Goal: Task Accomplishment & Management: Manage account settings

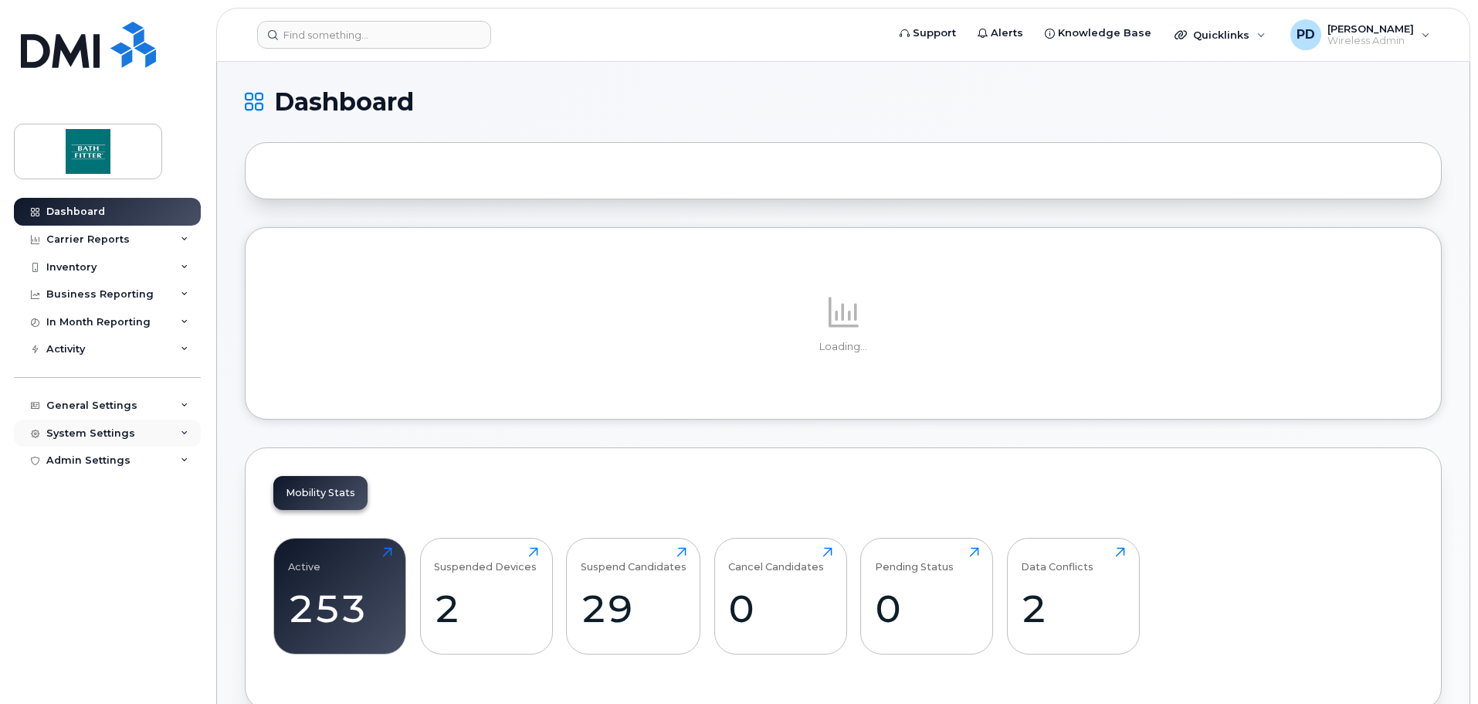
click at [76, 433] on div "System Settings" at bounding box center [90, 433] width 89 height 12
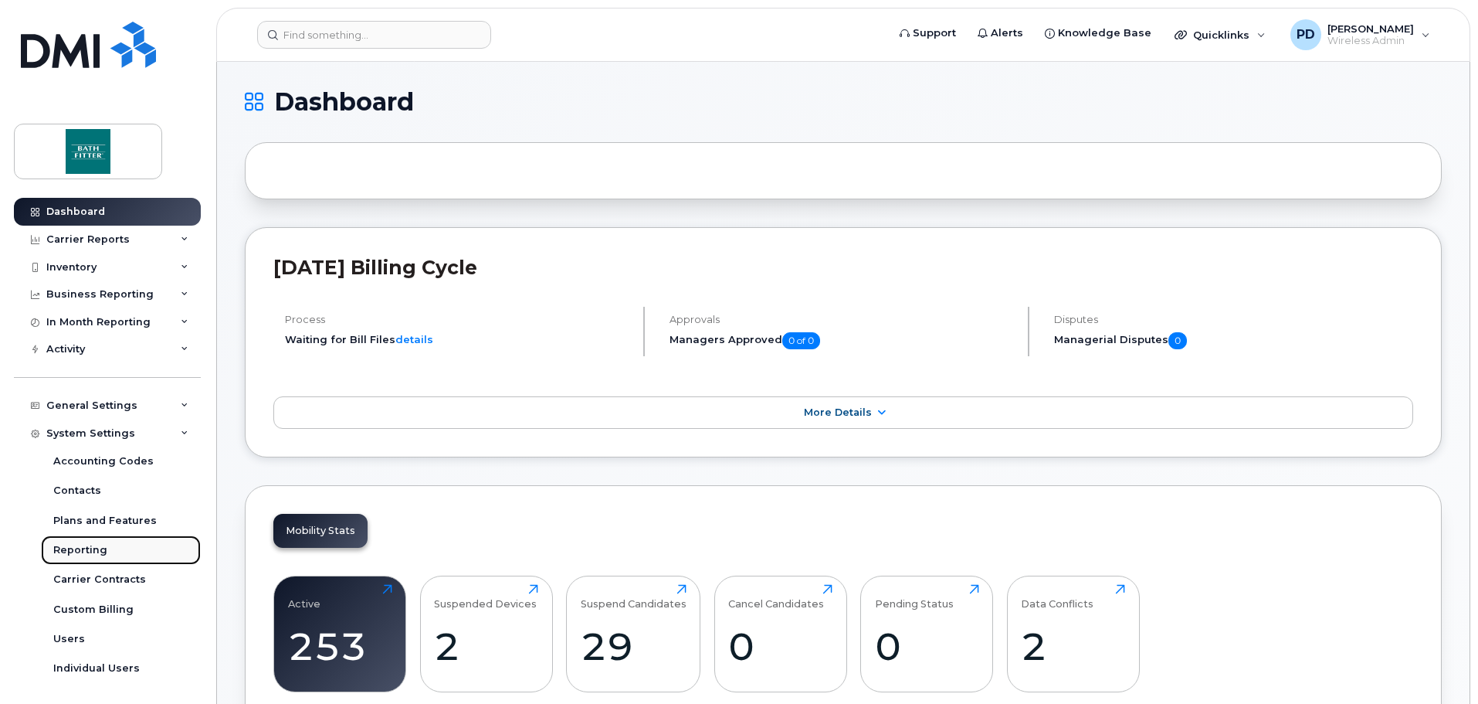
click at [75, 556] on div "Reporting" at bounding box center [80, 550] width 54 height 14
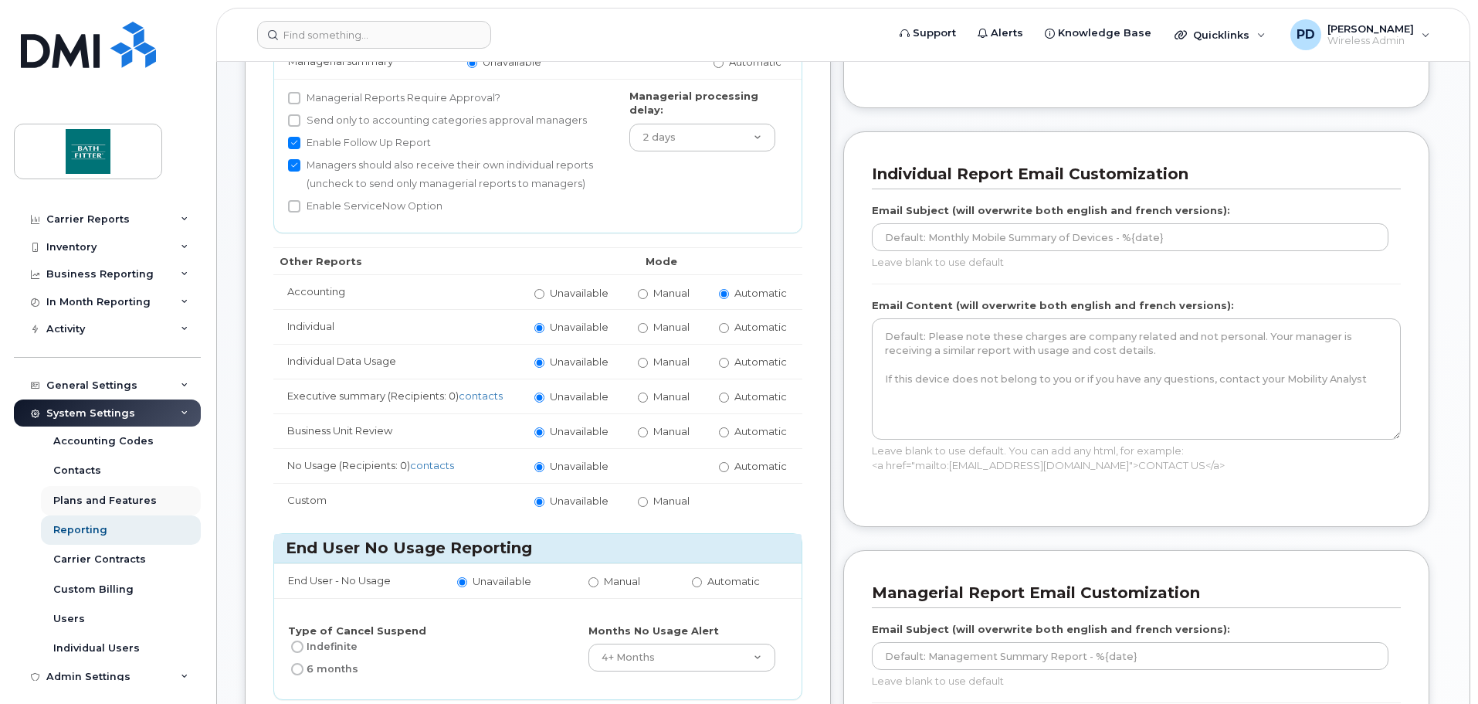
scroll to position [30, 0]
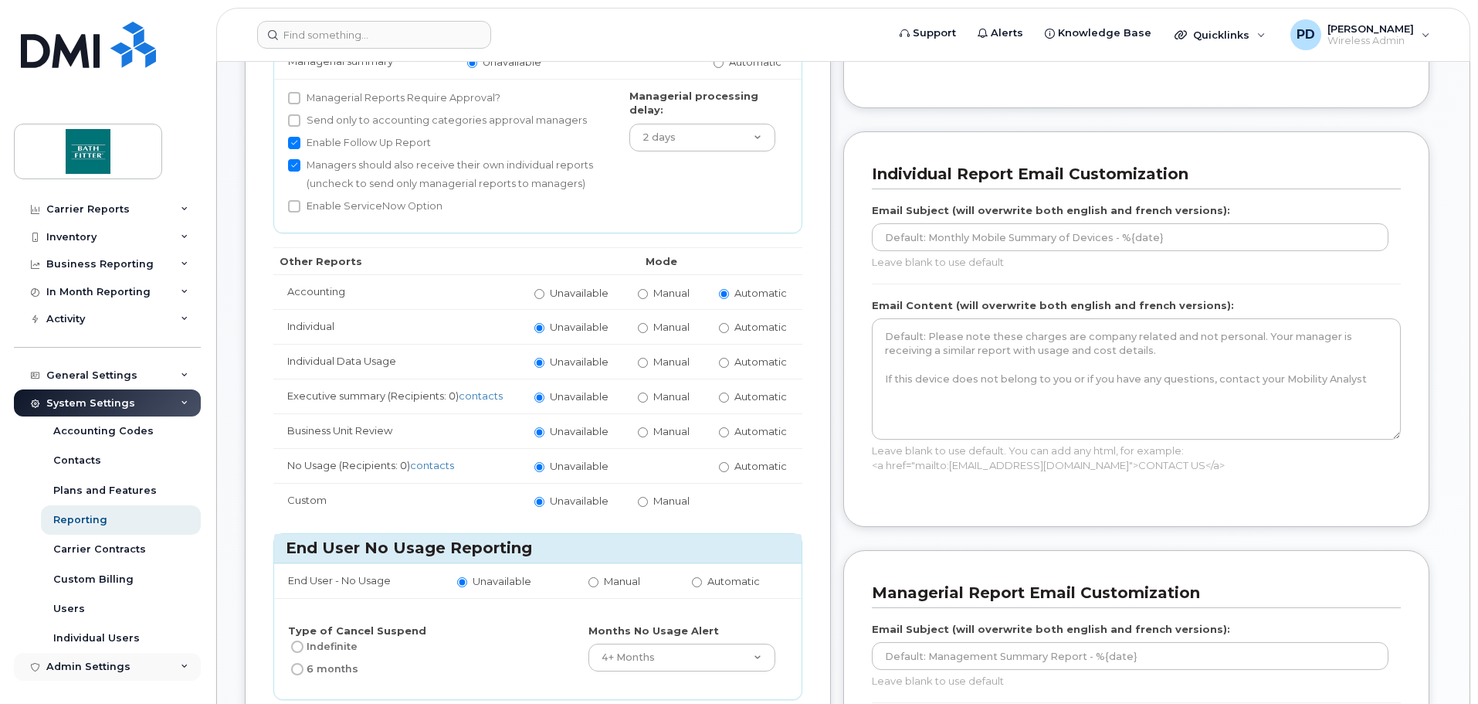
click at [66, 663] on div "Admin Settings" at bounding box center [88, 666] width 84 height 12
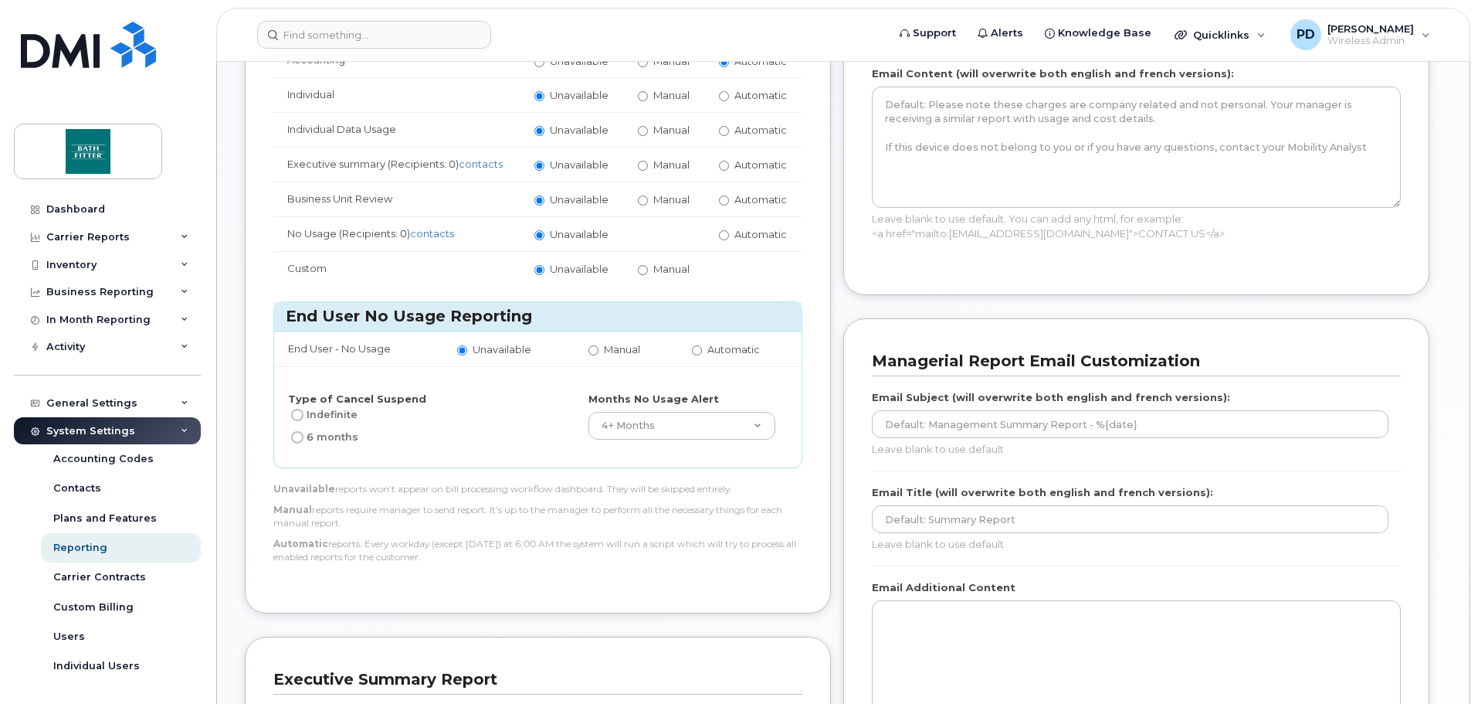
scroll to position [0, 0]
click at [122, 353] on div "Activity" at bounding box center [107, 349] width 187 height 28
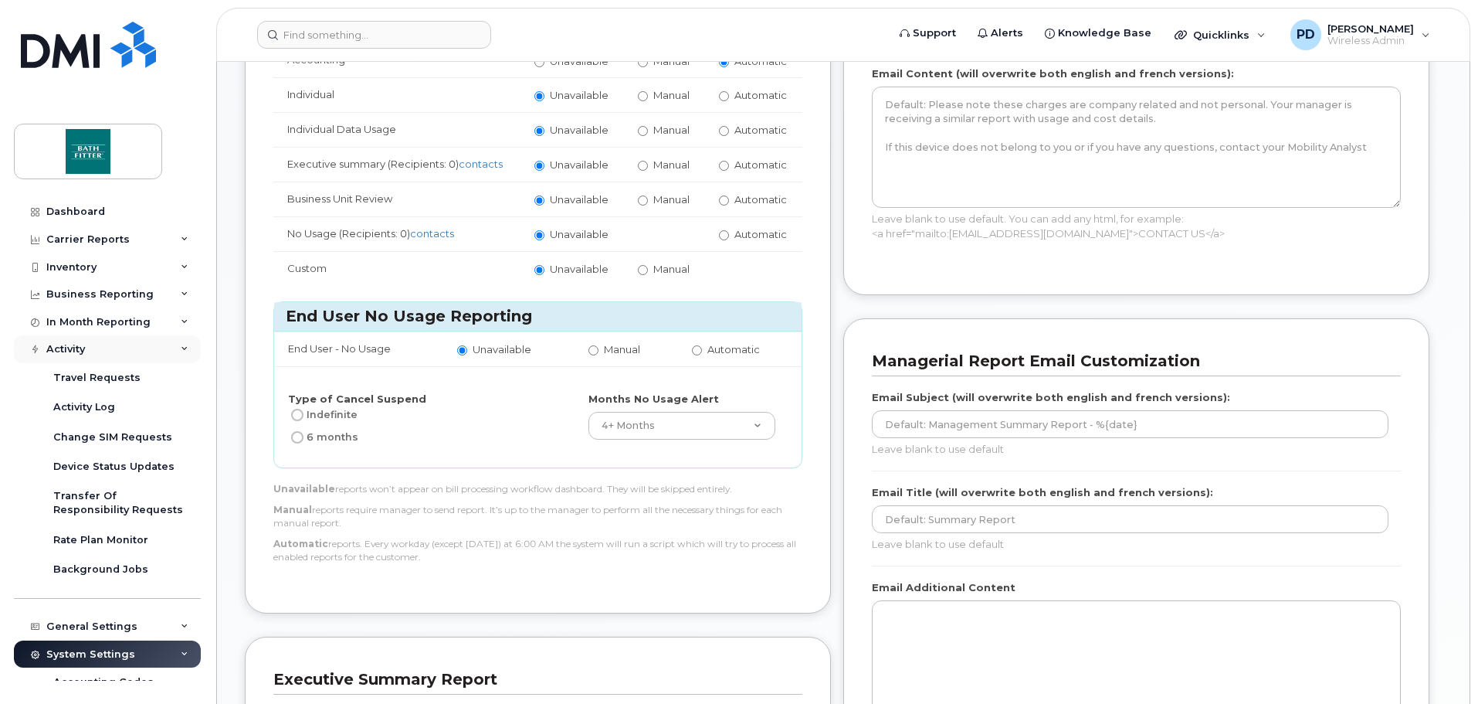
click at [122, 353] on div "Activity" at bounding box center [107, 349] width 187 height 28
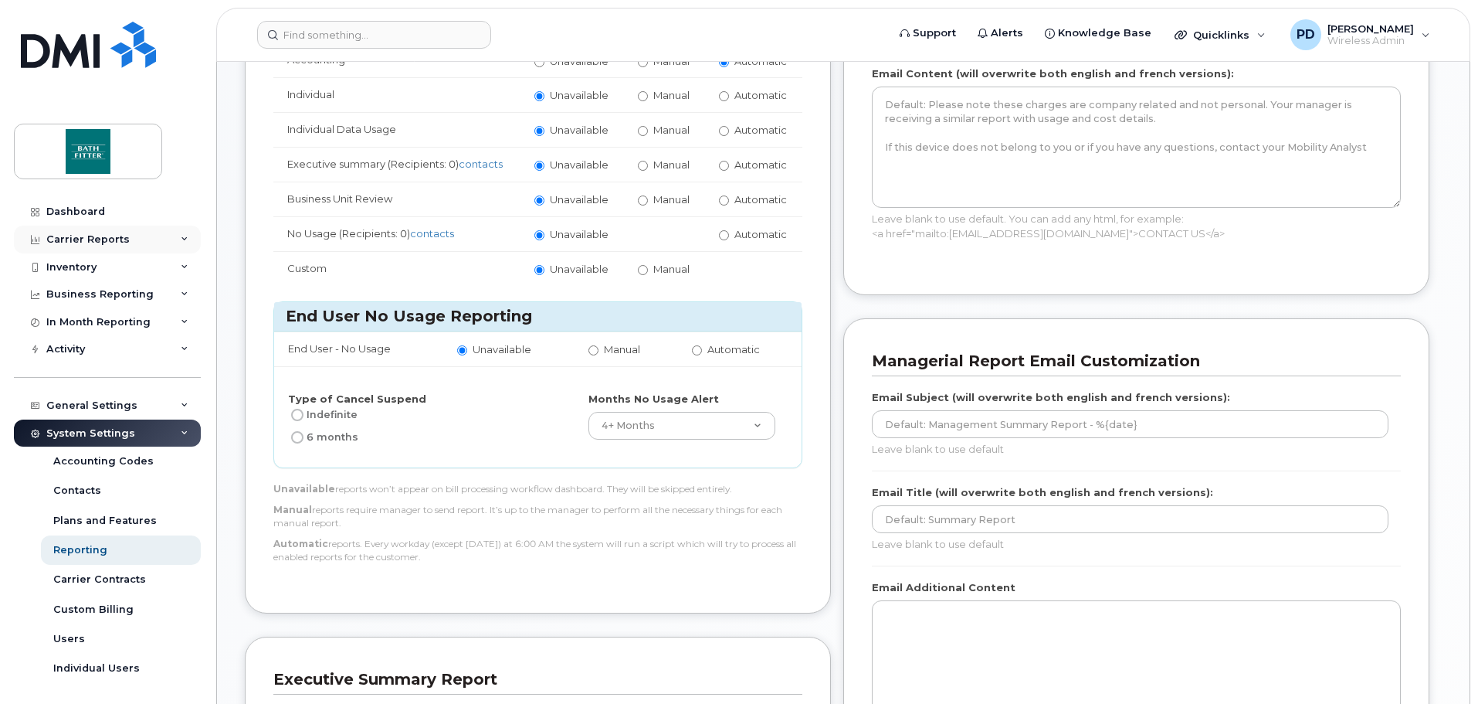
click at [110, 246] on div "Carrier Reports" at bounding box center [107, 240] width 187 height 28
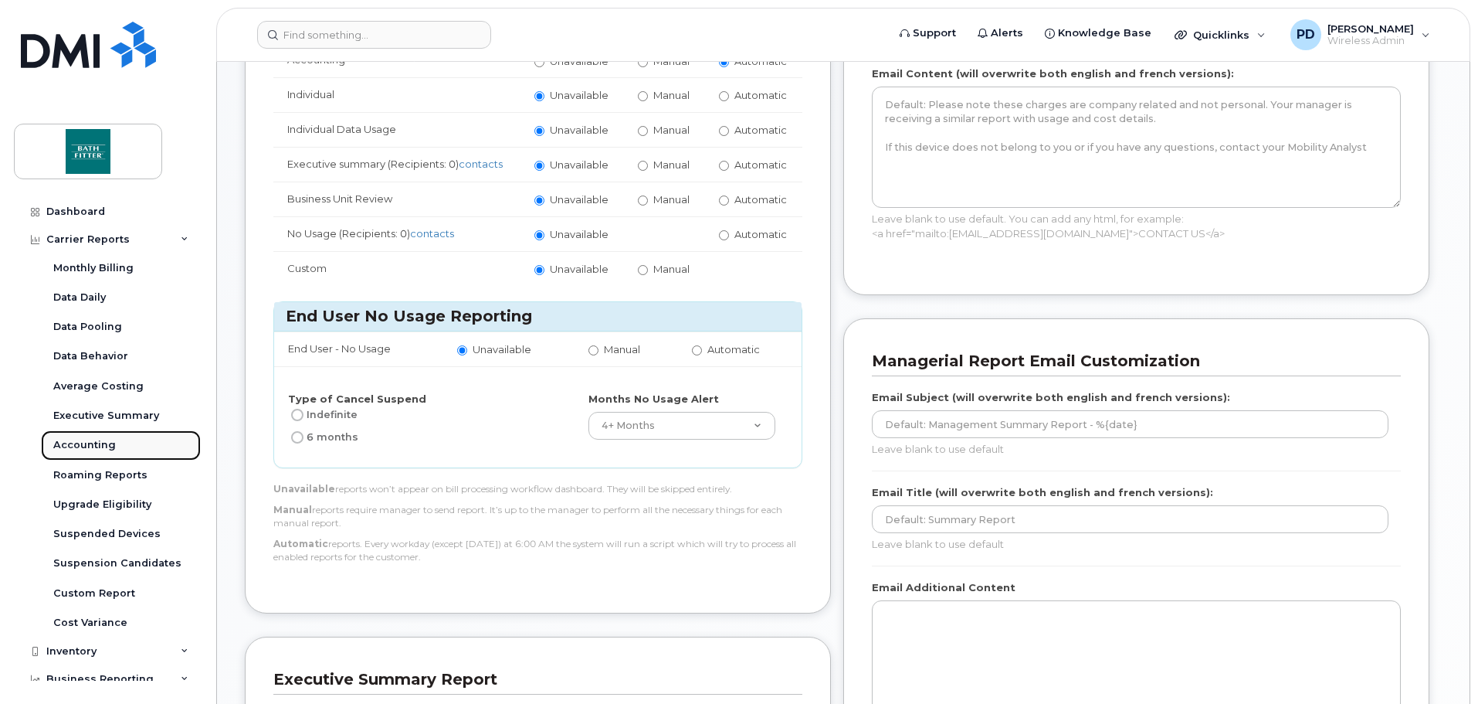
click at [61, 436] on link "Accounting" at bounding box center [121, 444] width 160 height 29
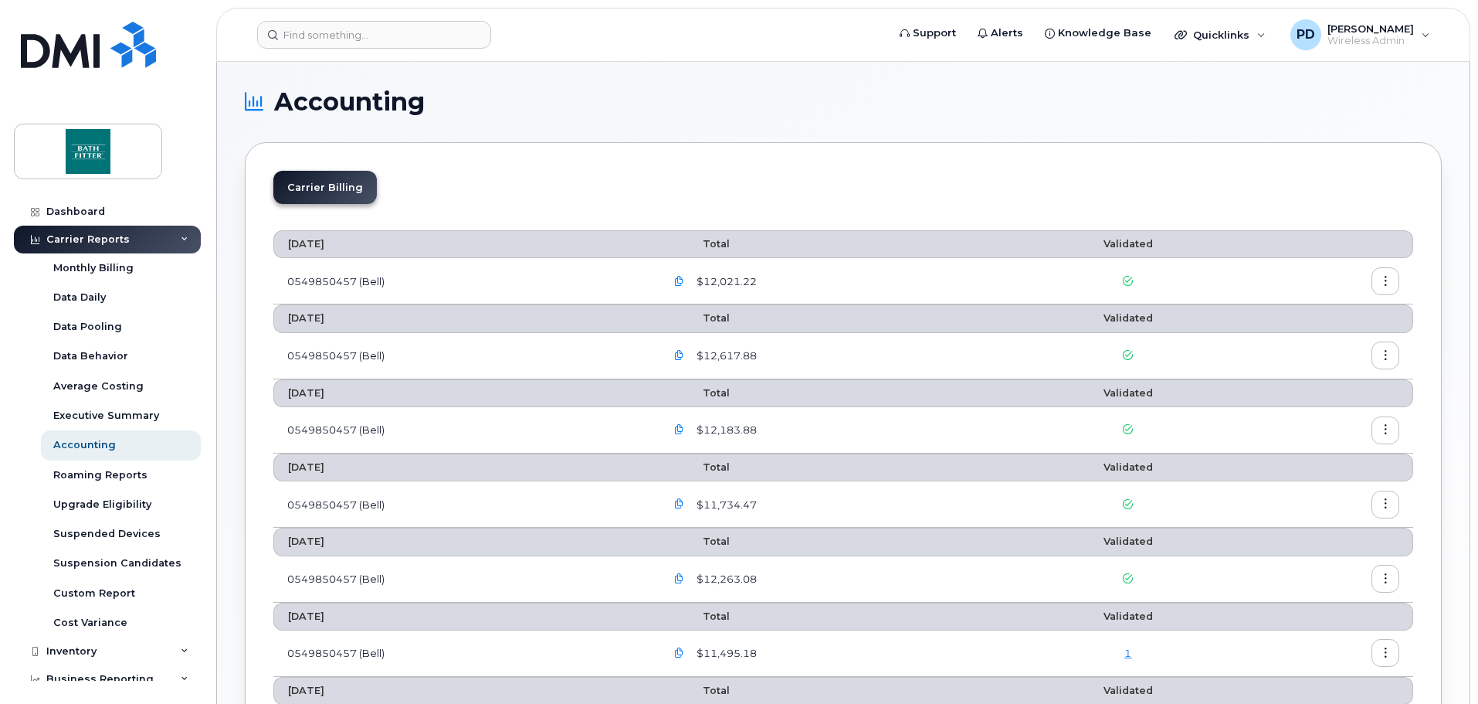
click at [1395, 276] on button "button" at bounding box center [1386, 281] width 28 height 28
click at [1354, 316] on div "Details" at bounding box center [1329, 314] width 137 height 29
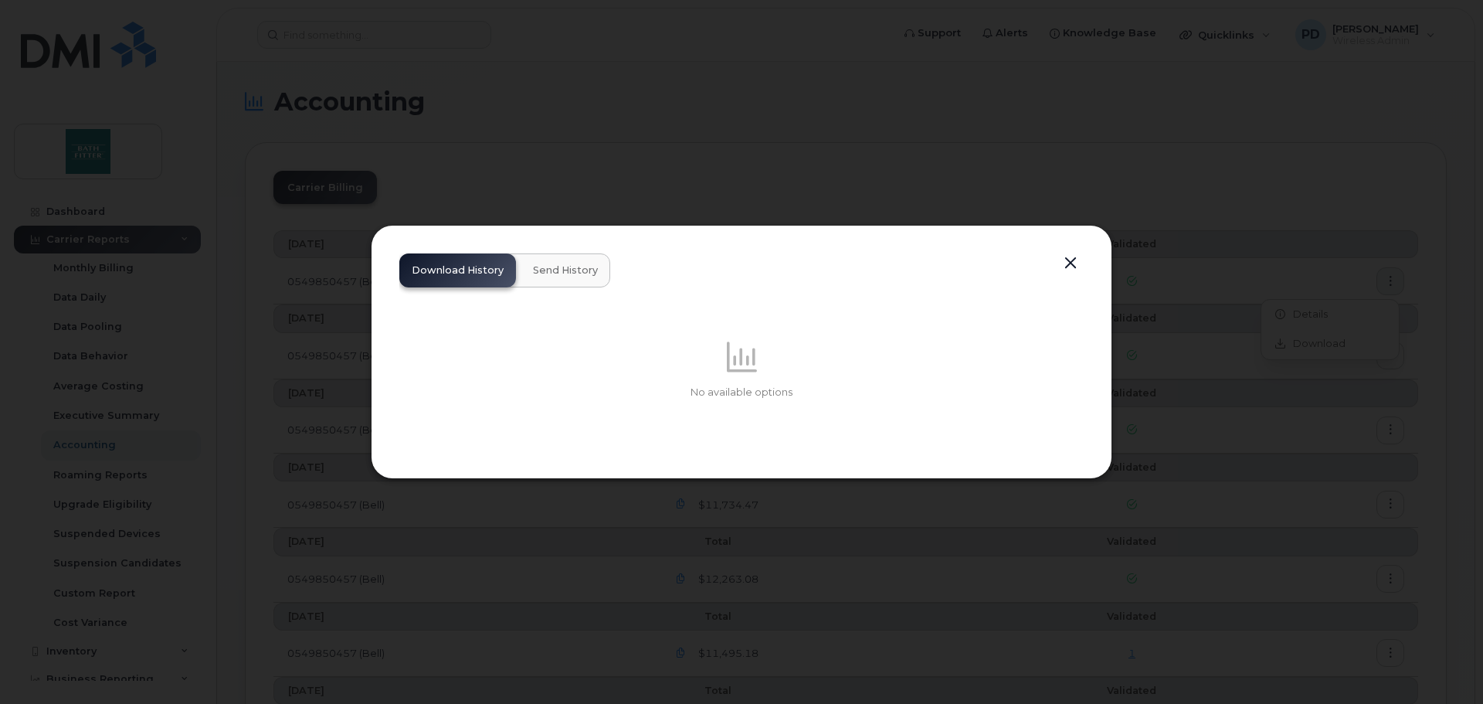
click at [578, 277] on button "Send History" at bounding box center [566, 270] width 90 height 34
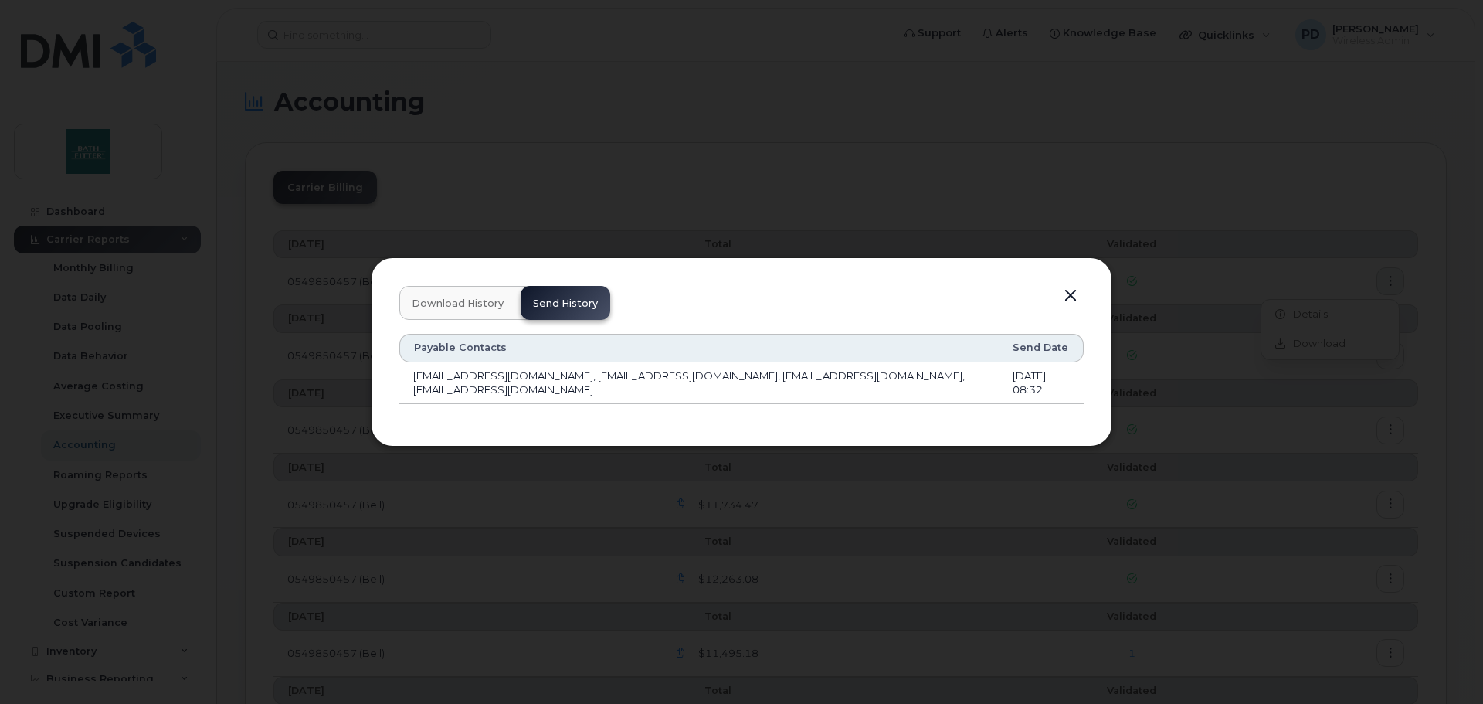
click at [1065, 293] on button "button" at bounding box center [1070, 296] width 23 height 22
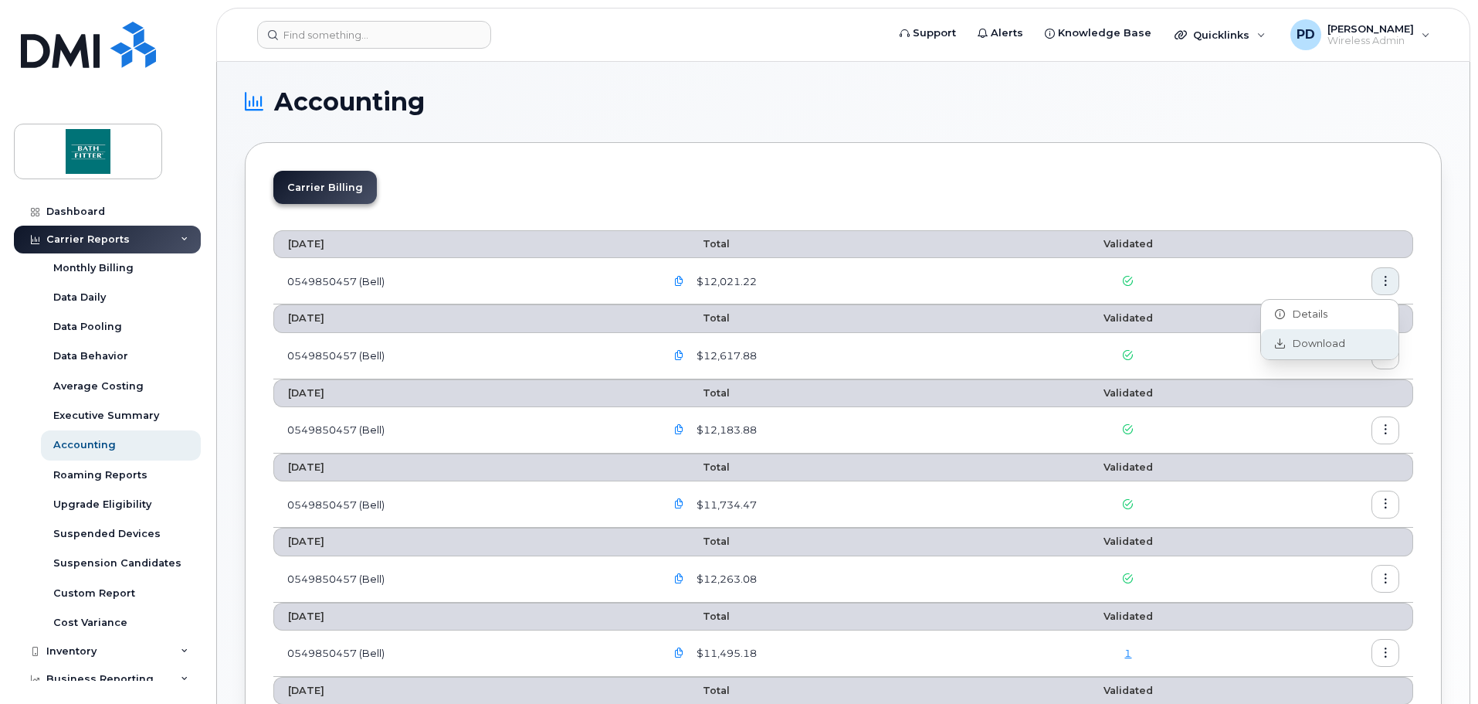
click at [1301, 349] on span "Download" at bounding box center [1315, 344] width 60 height 14
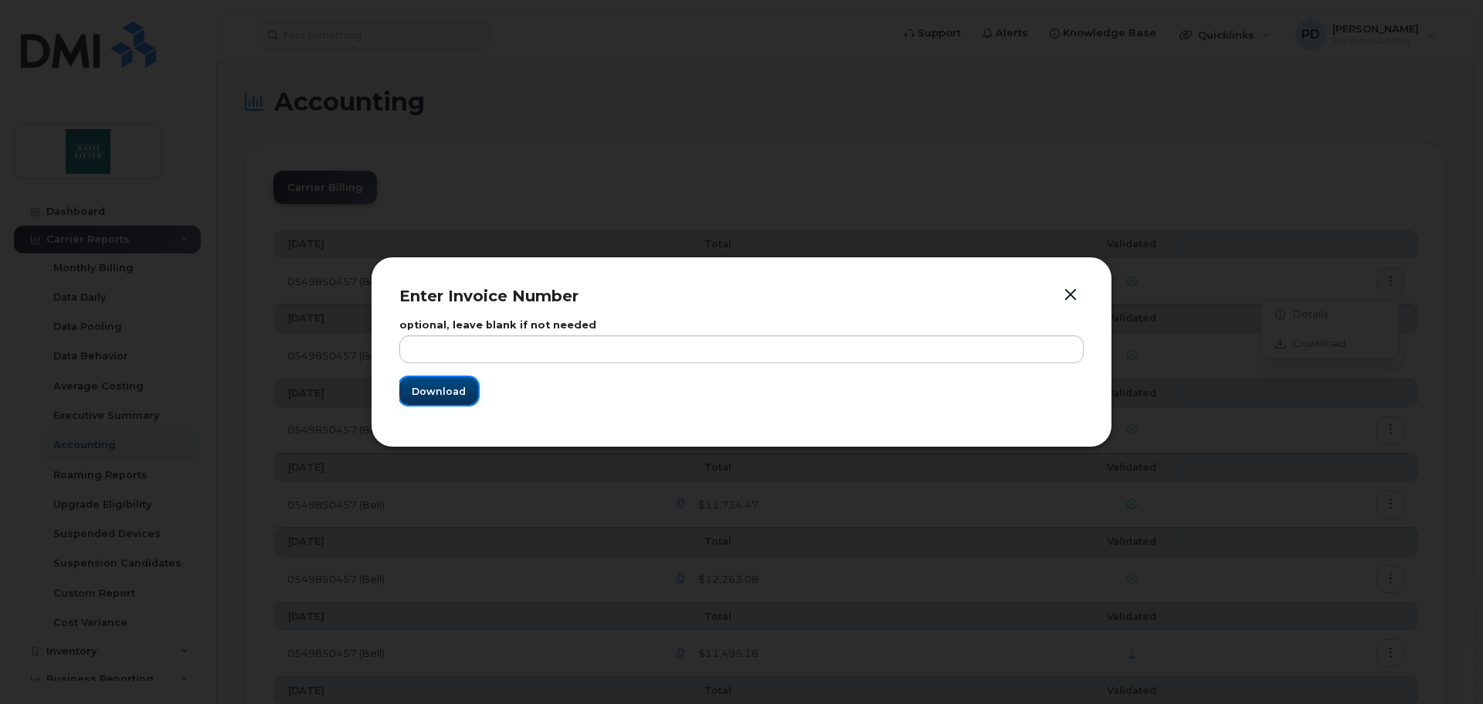
click at [434, 380] on button "Download" at bounding box center [438, 391] width 79 height 28
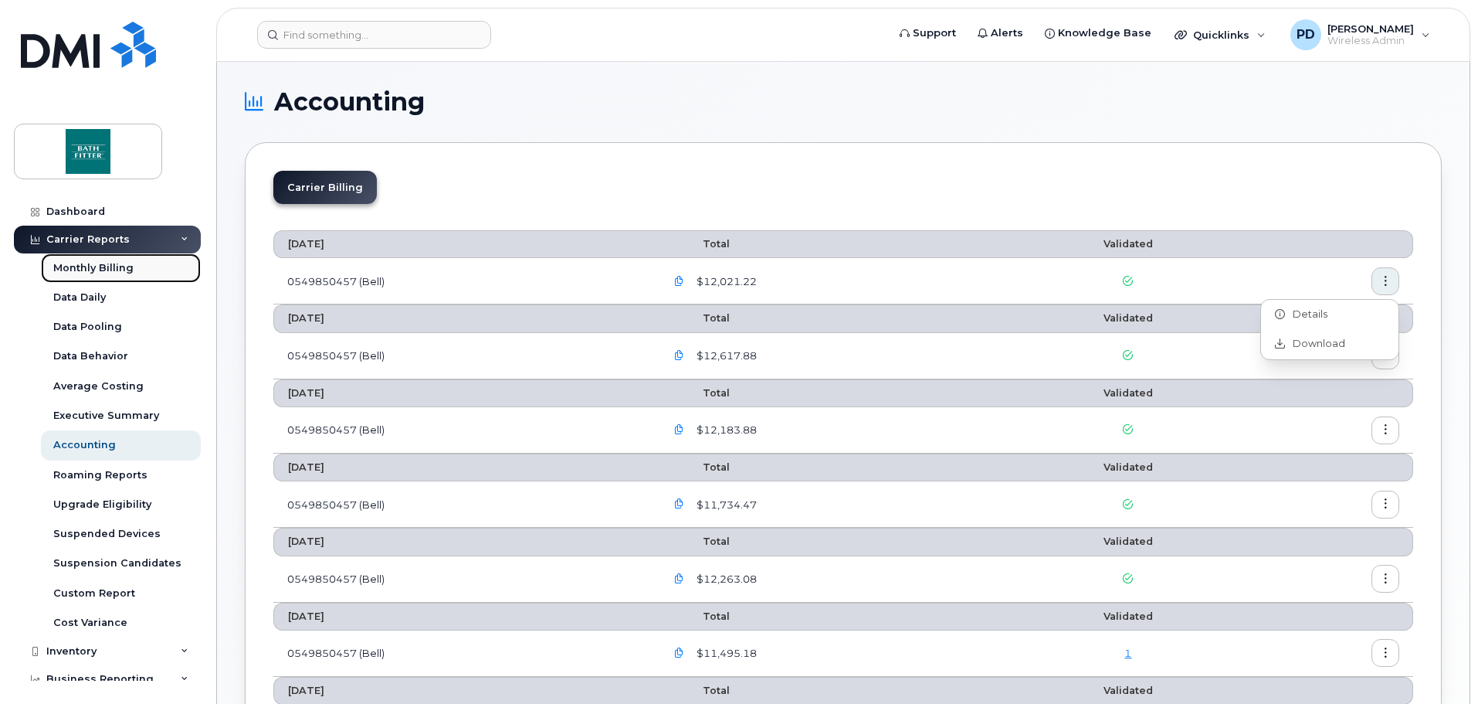
click at [122, 267] on div "Monthly Billing" at bounding box center [93, 268] width 80 height 14
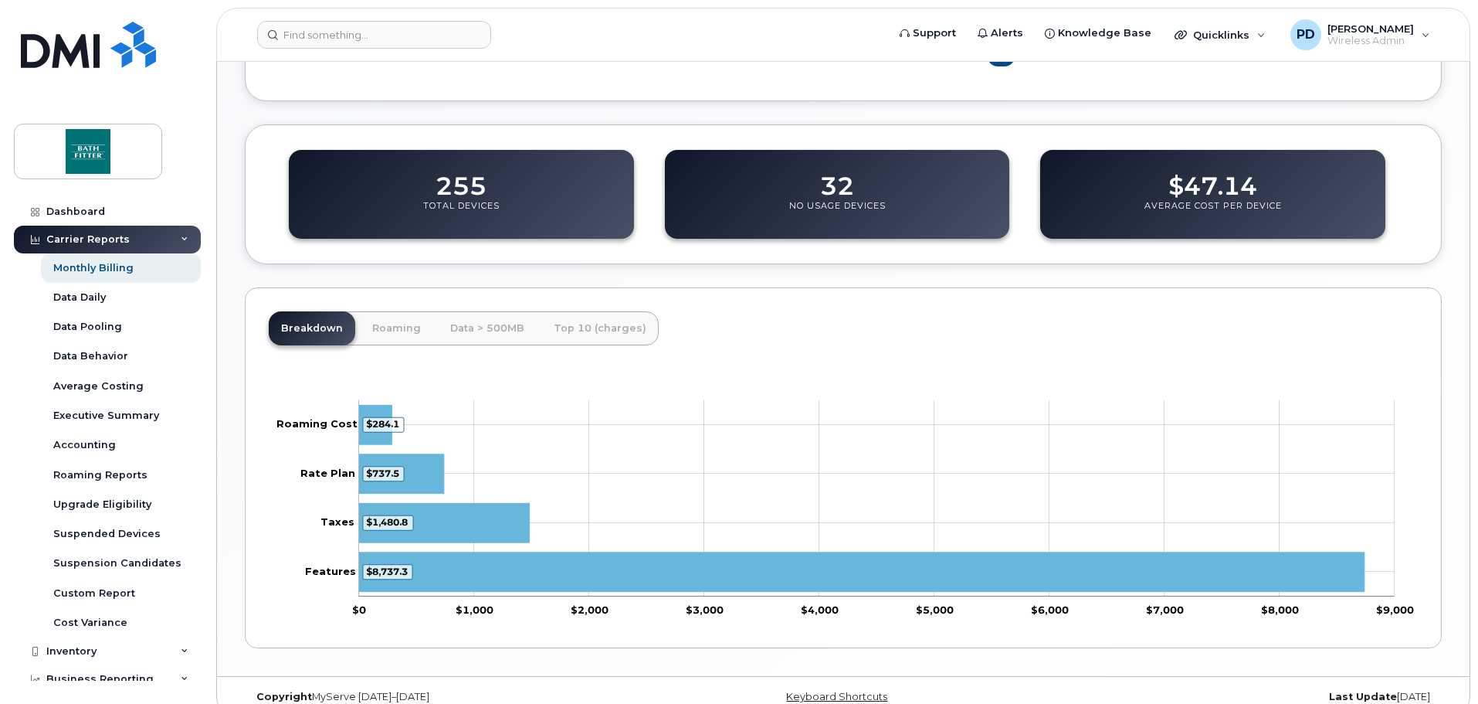
scroll to position [504, 0]
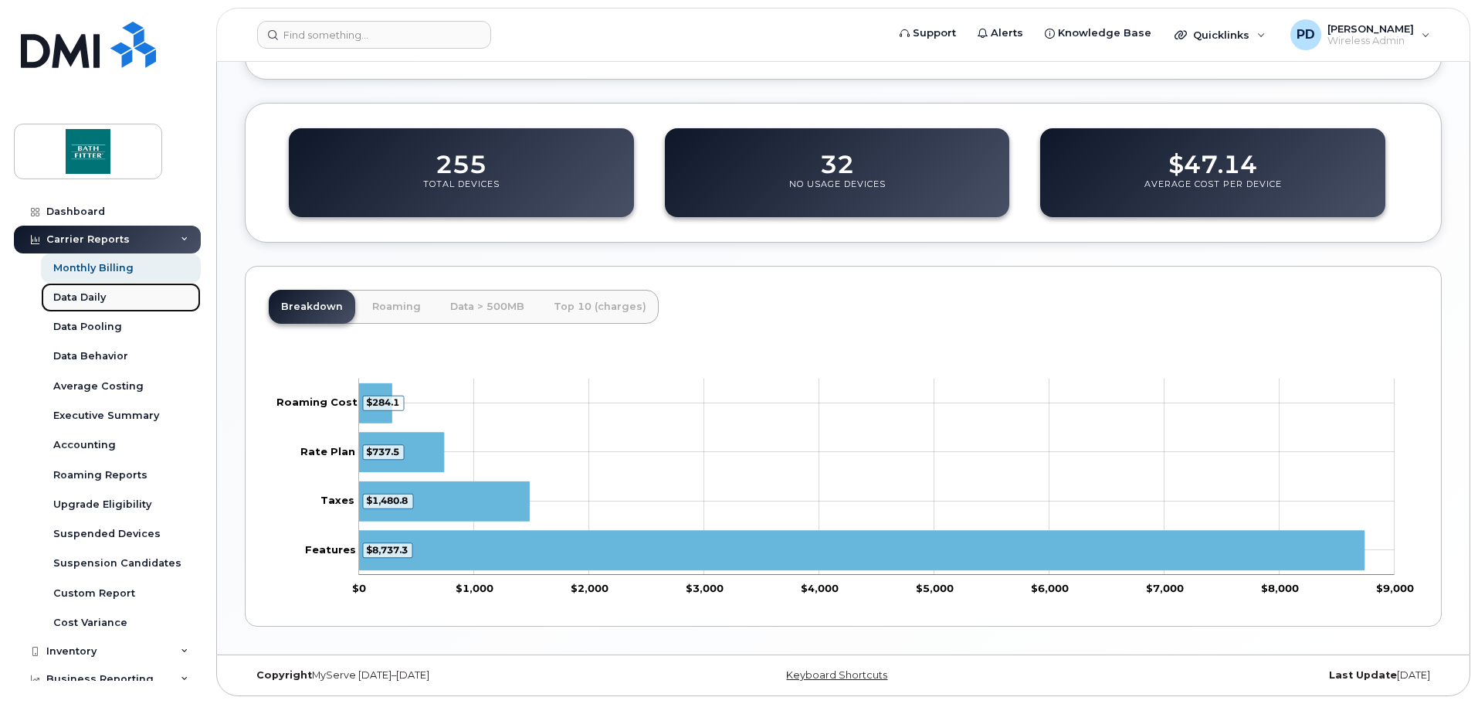
click at [93, 295] on div "Data Daily" at bounding box center [79, 297] width 53 height 14
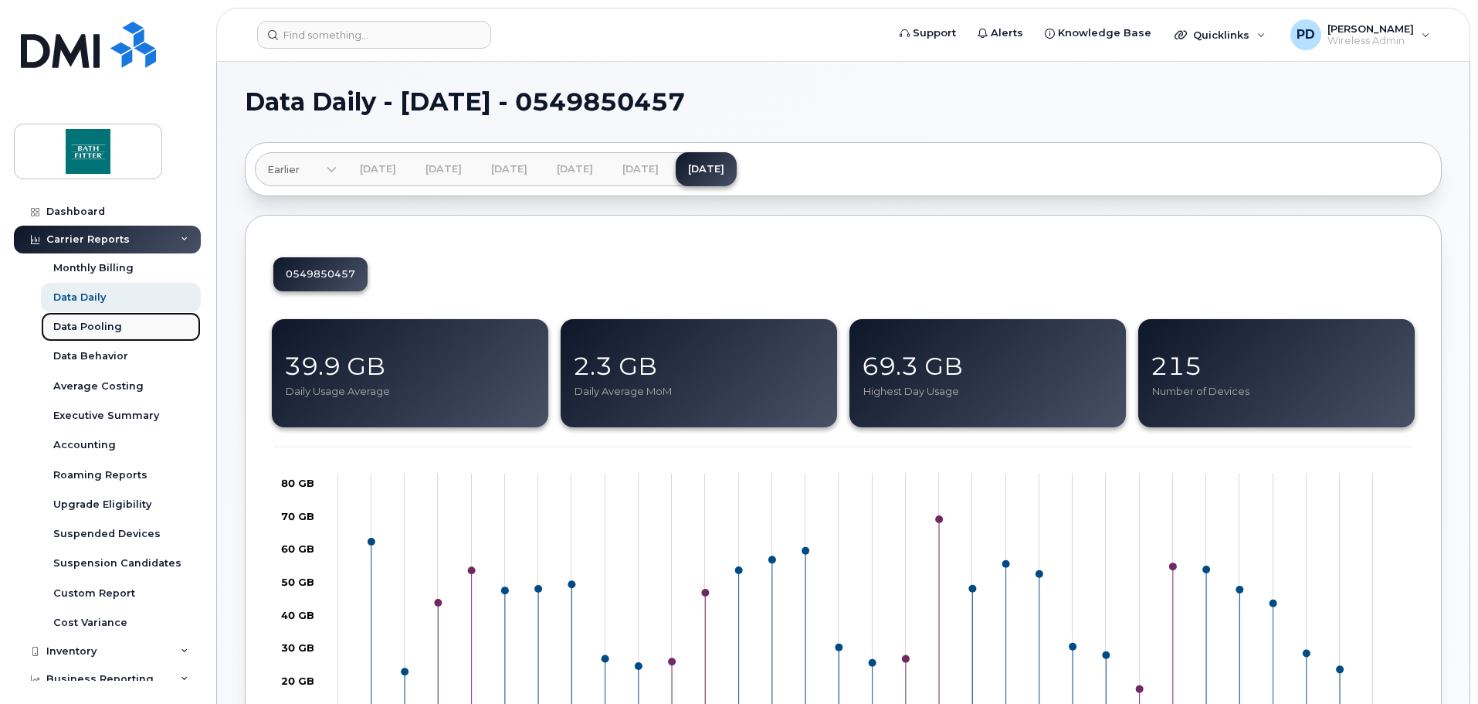
click at [93, 326] on div "Data Pooling" at bounding box center [87, 327] width 69 height 14
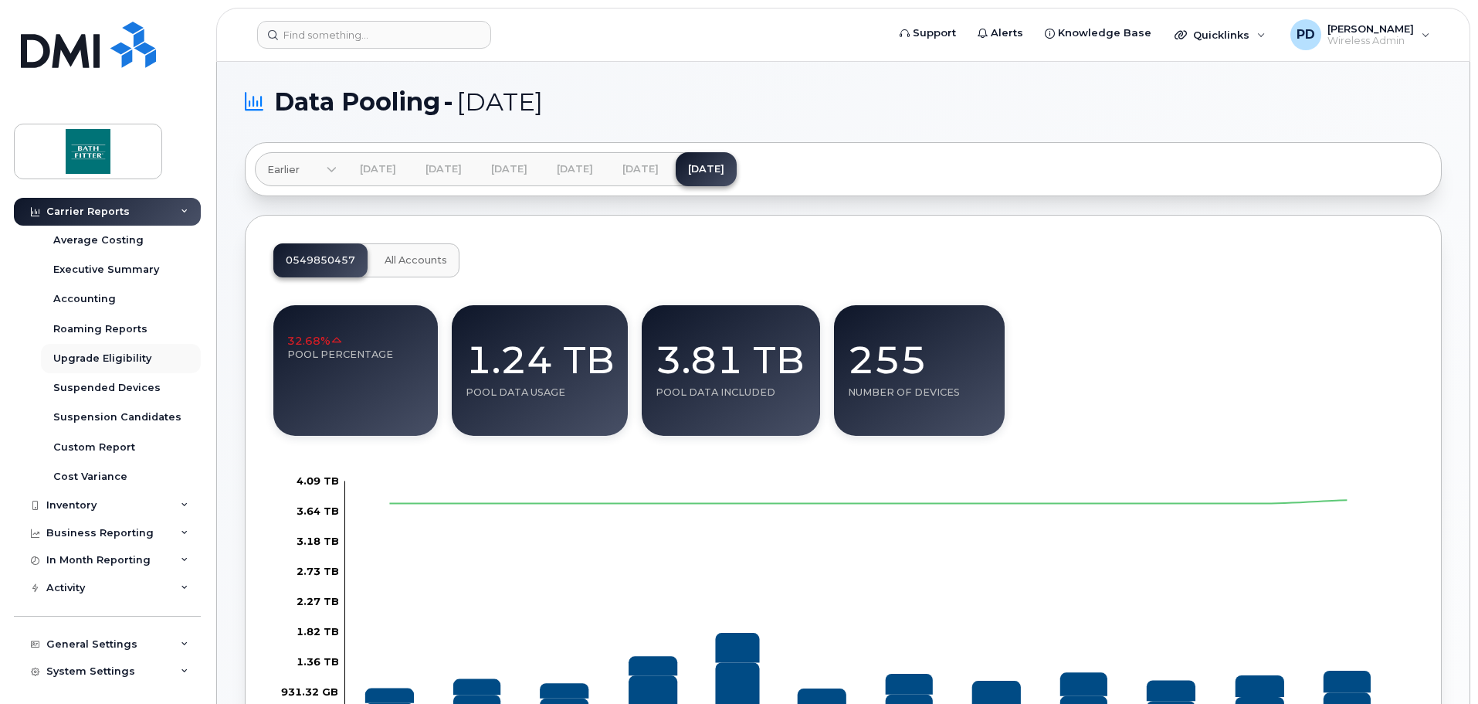
scroll to position [178, 0]
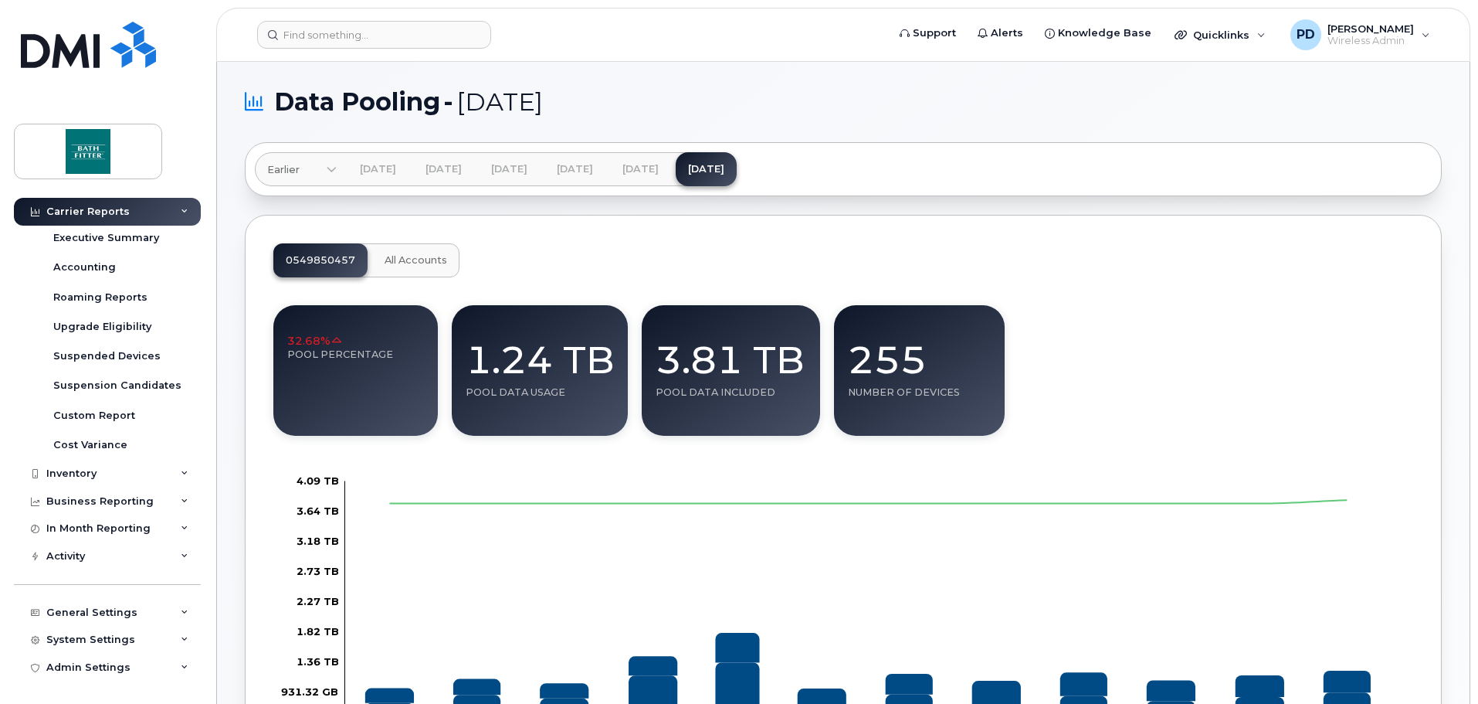
click at [387, 371] on div "32.68% Pool Percentage" at bounding box center [355, 370] width 164 height 131
click at [358, 345] on div "32.68%" at bounding box center [355, 333] width 137 height 29
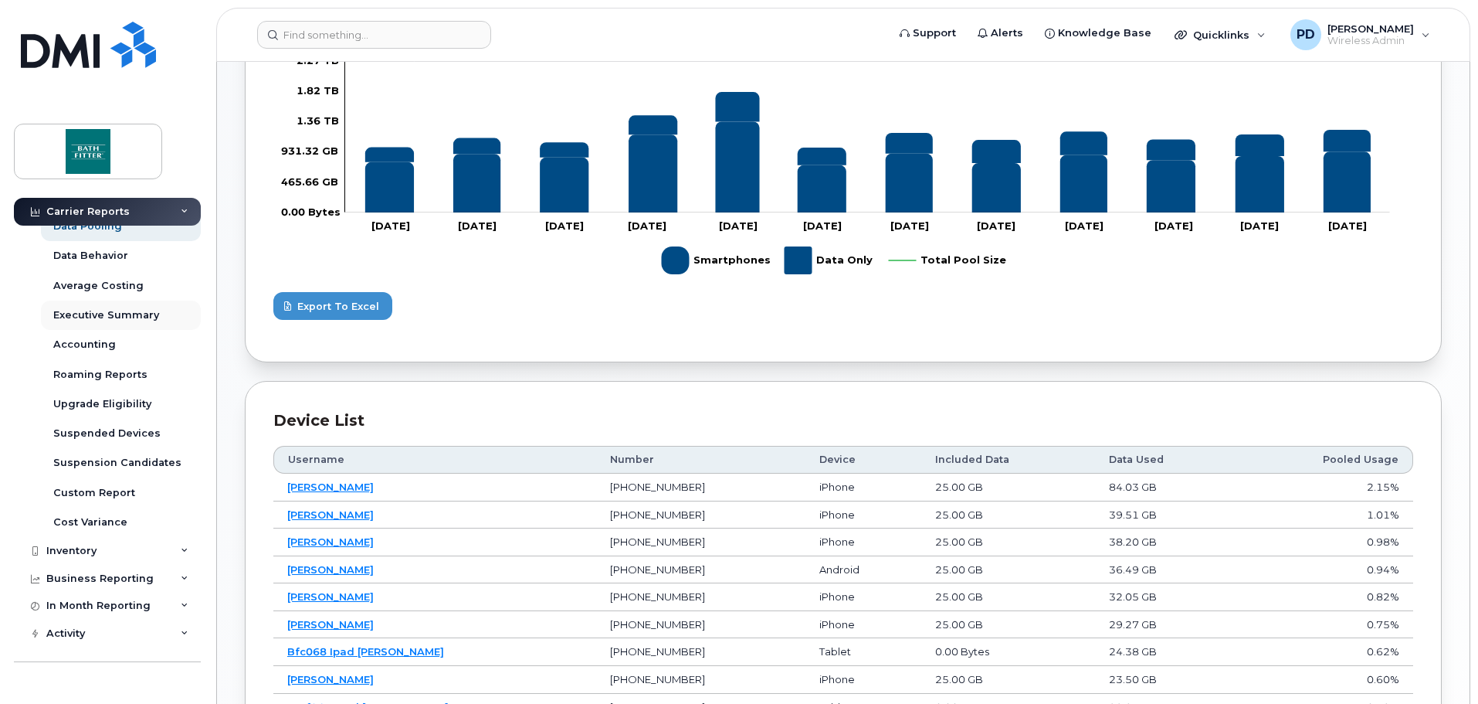
scroll to position [23, 0]
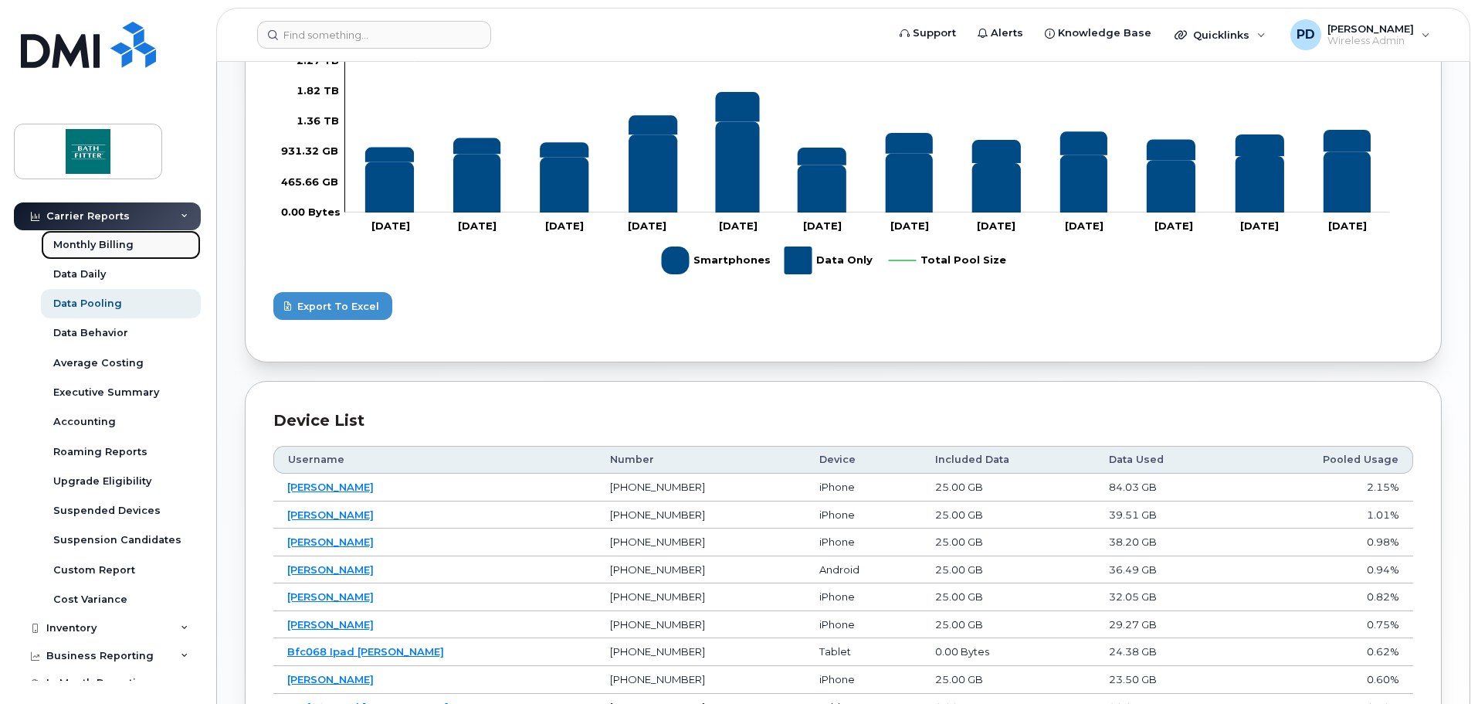
click at [113, 234] on link "Monthly Billing" at bounding box center [121, 244] width 160 height 29
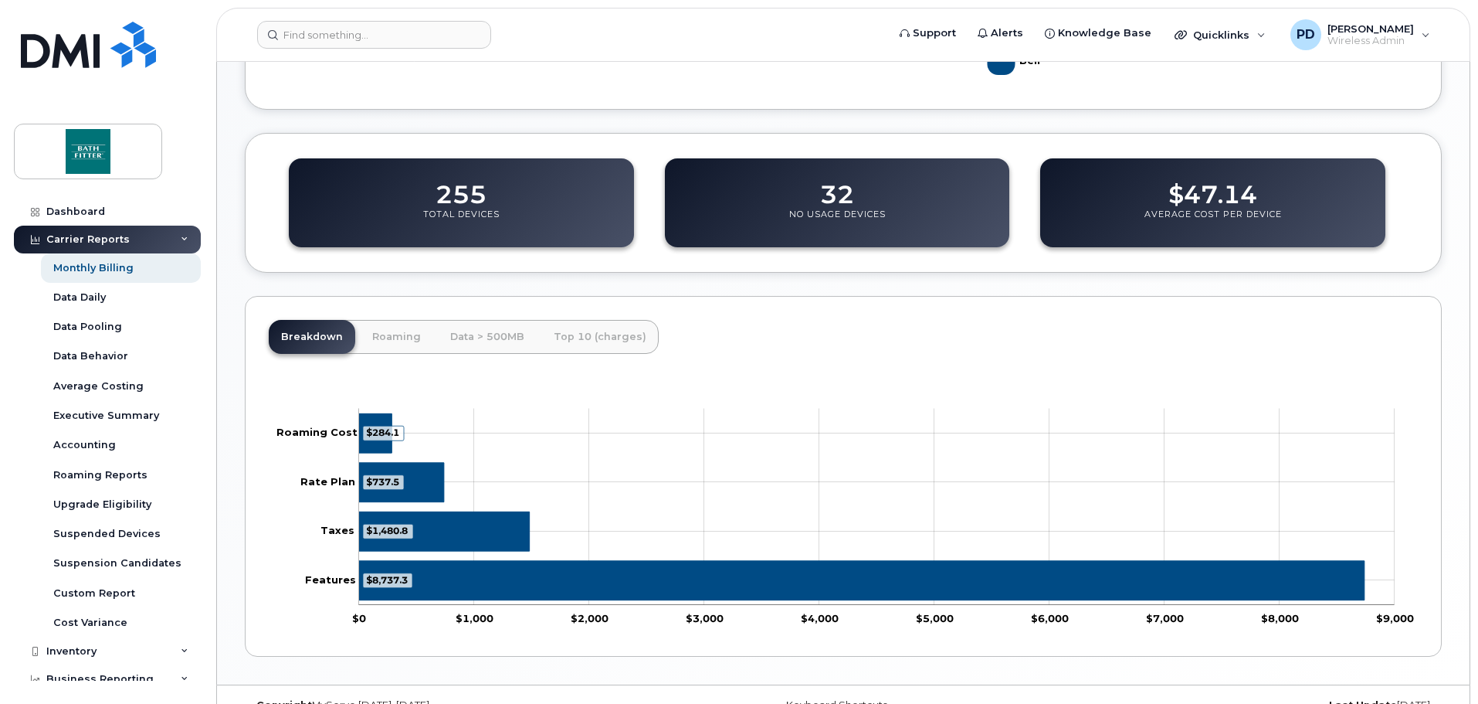
scroll to position [504, 0]
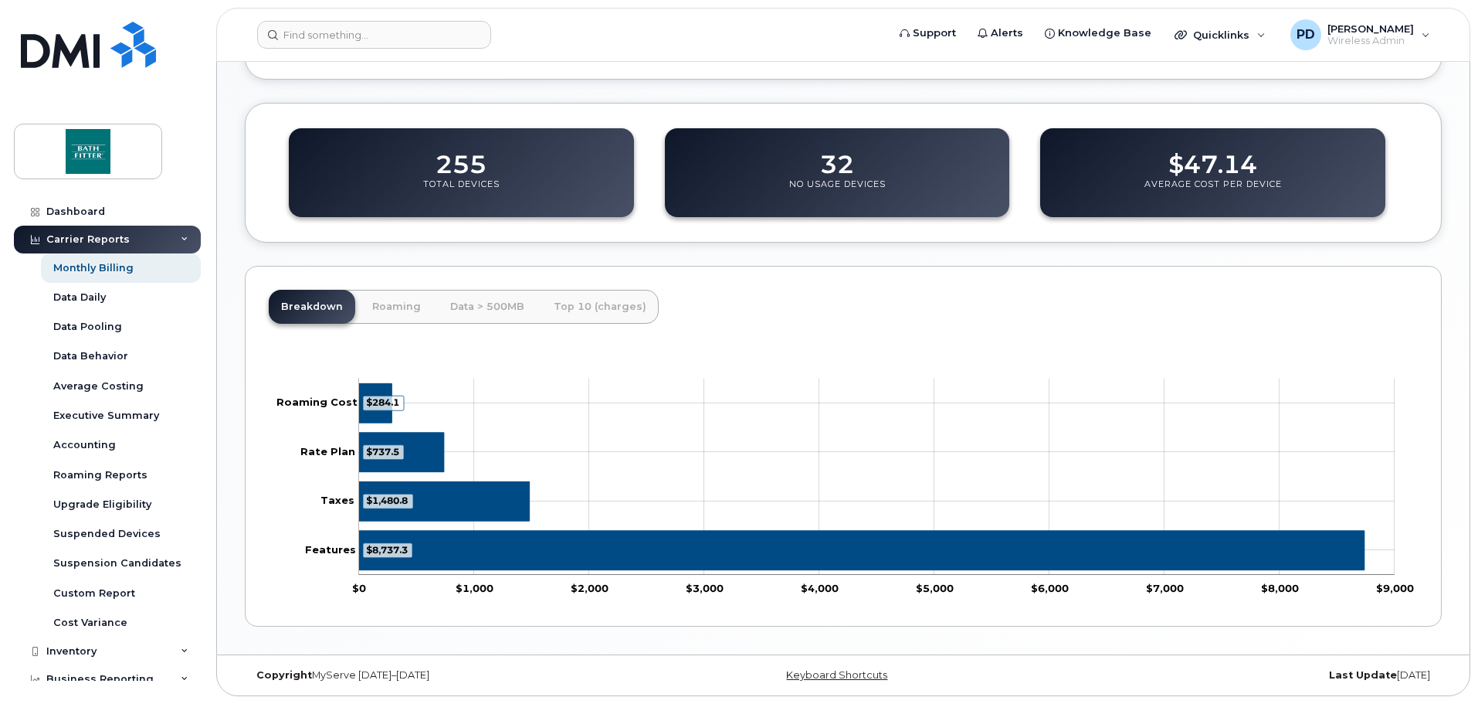
click at [387, 400] on tspan "$284.1" at bounding box center [382, 402] width 33 height 12
click at [377, 314] on link "Roaming" at bounding box center [396, 307] width 73 height 34
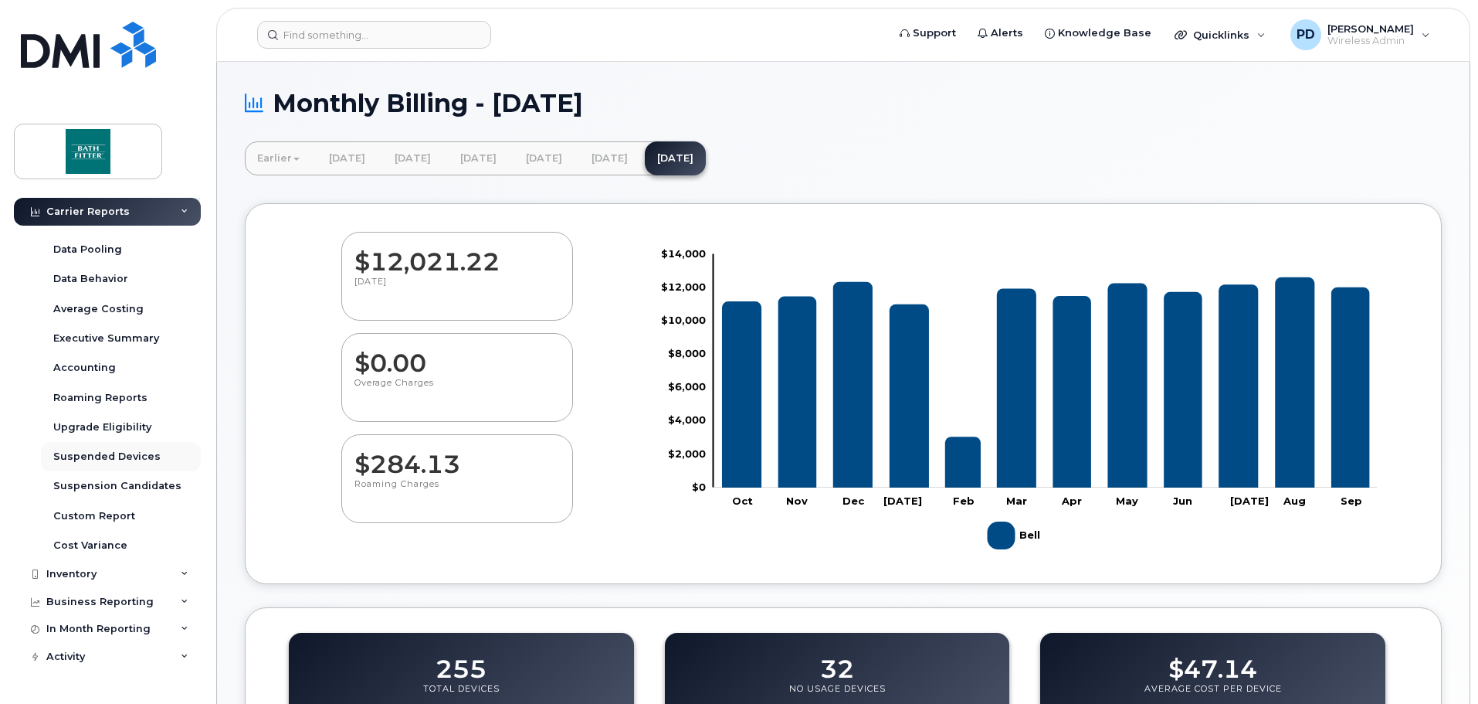
scroll to position [178, 0]
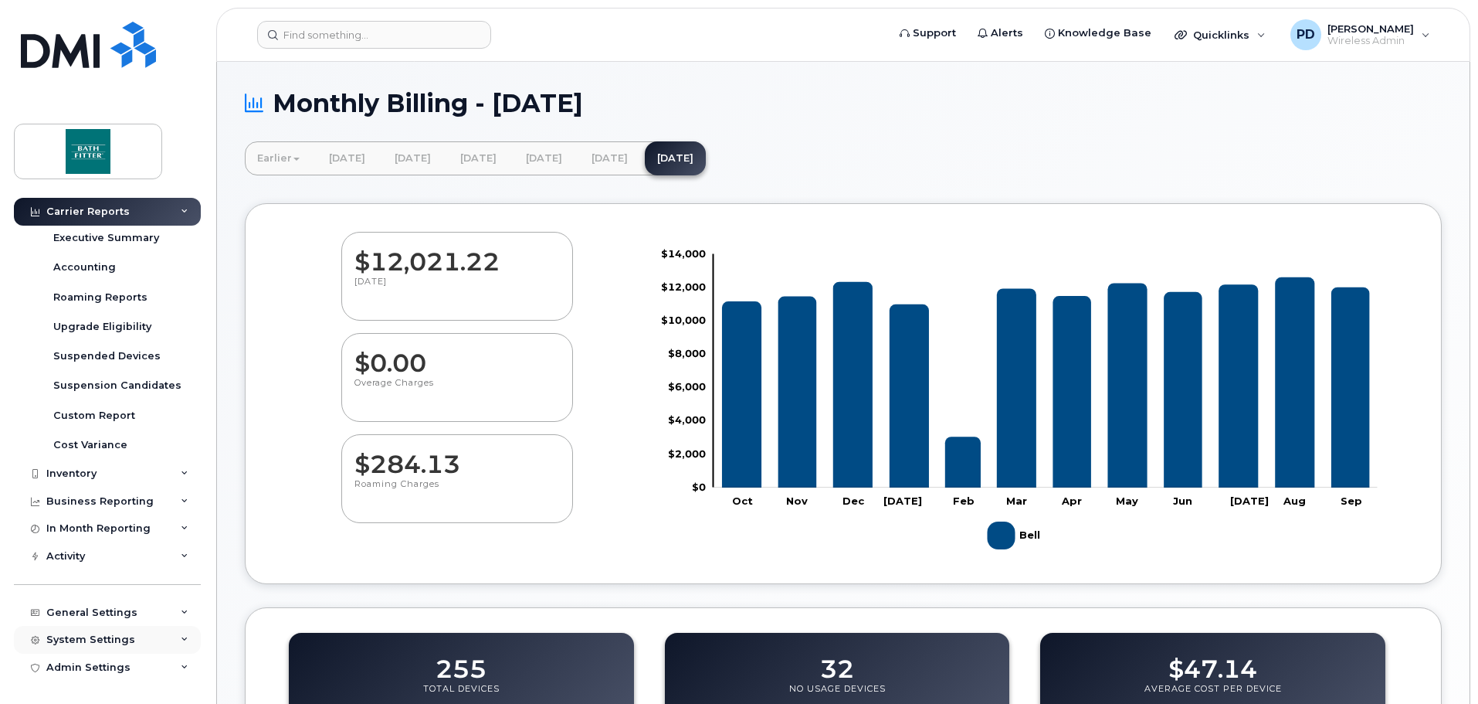
click at [96, 633] on div "System Settings" at bounding box center [107, 640] width 187 height 28
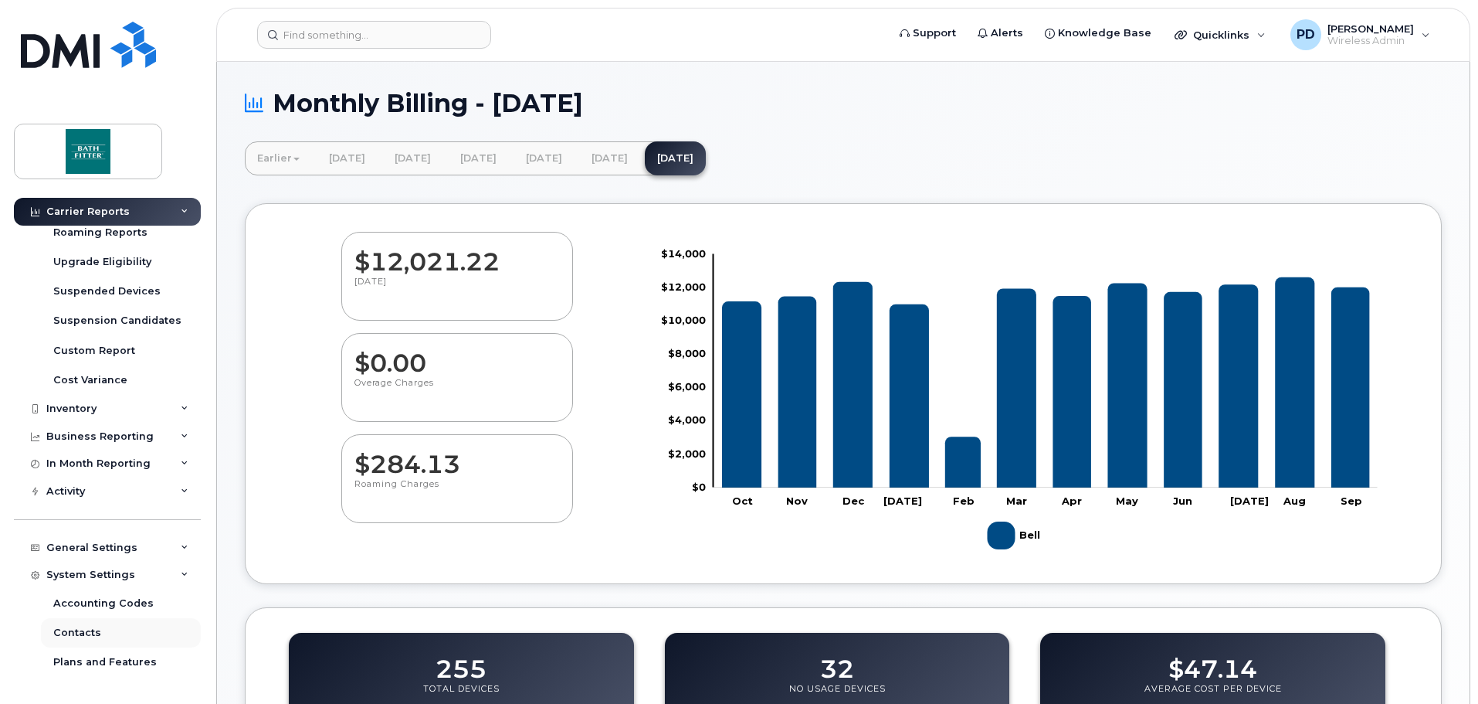
scroll to position [332, 0]
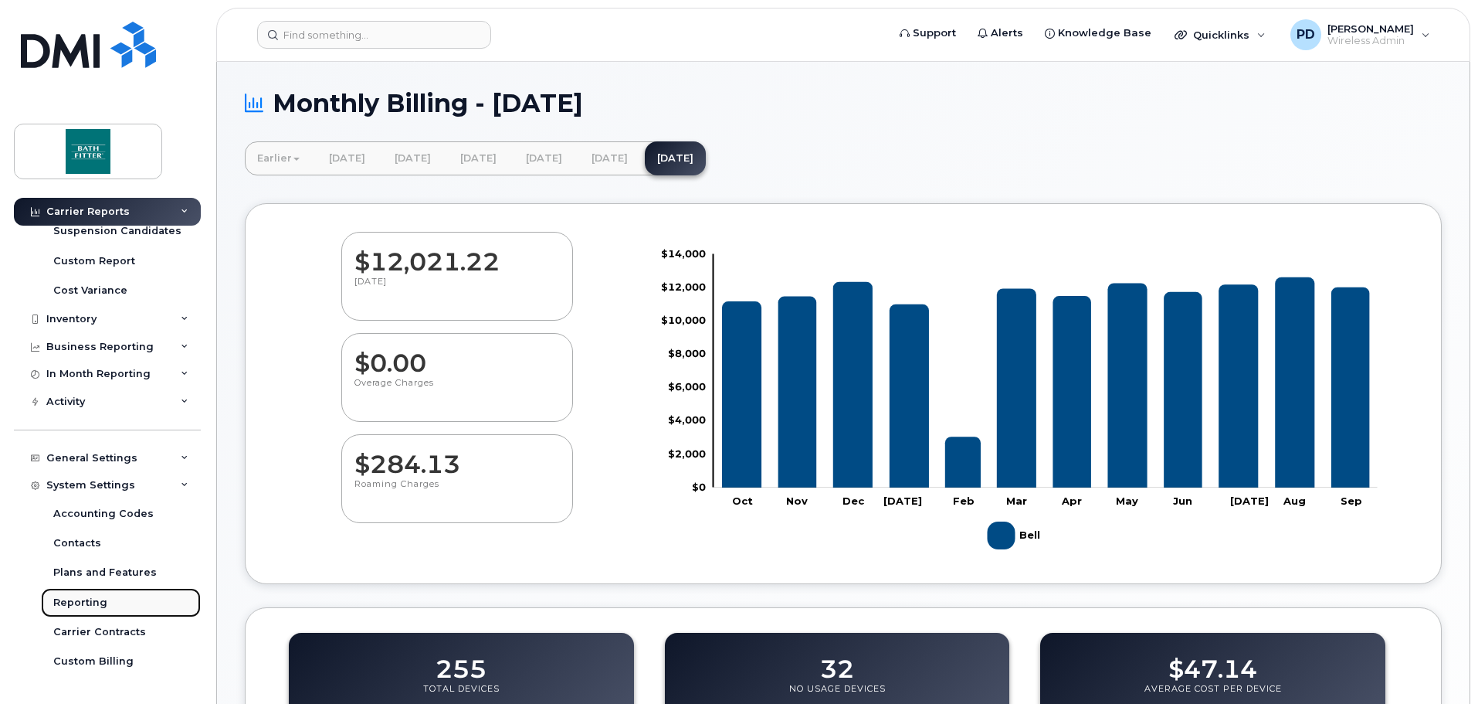
click at [97, 605] on div "Reporting" at bounding box center [80, 602] width 54 height 14
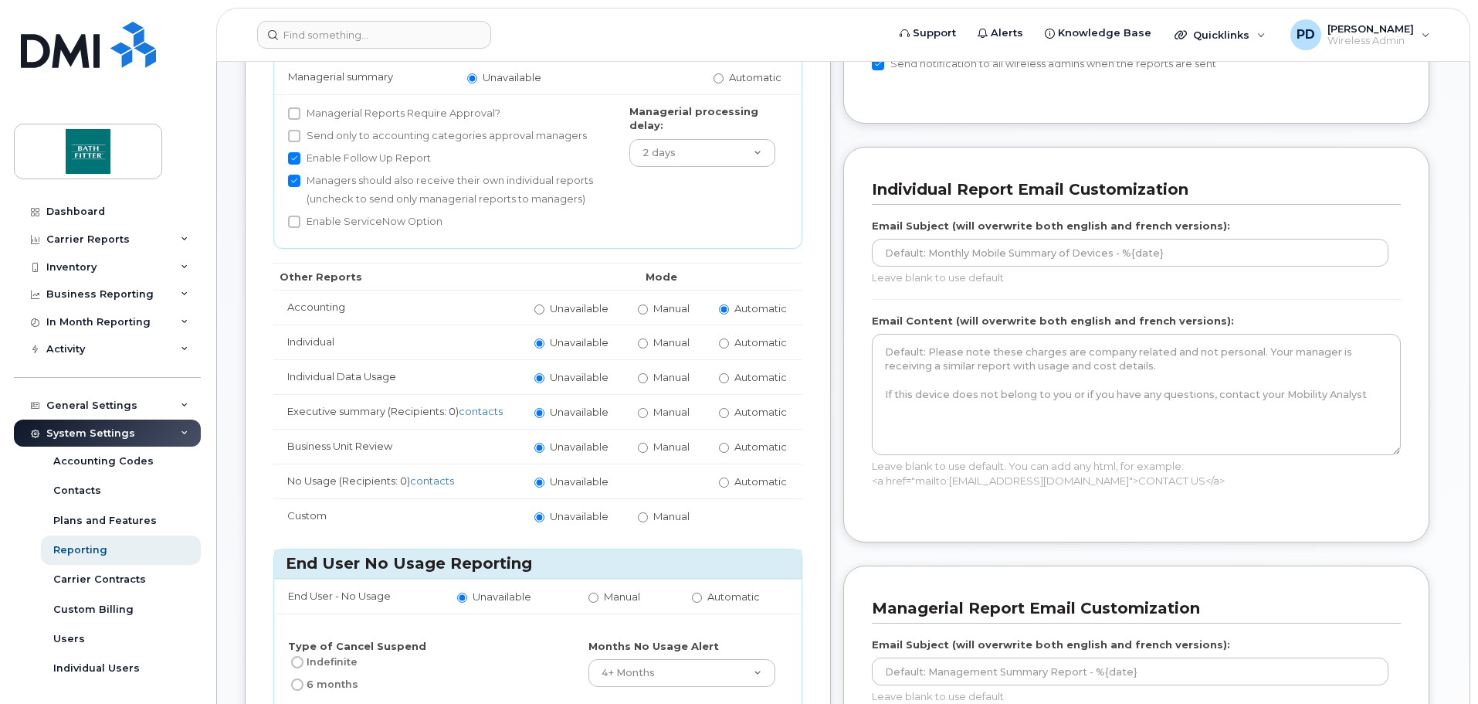
scroll to position [309, 0]
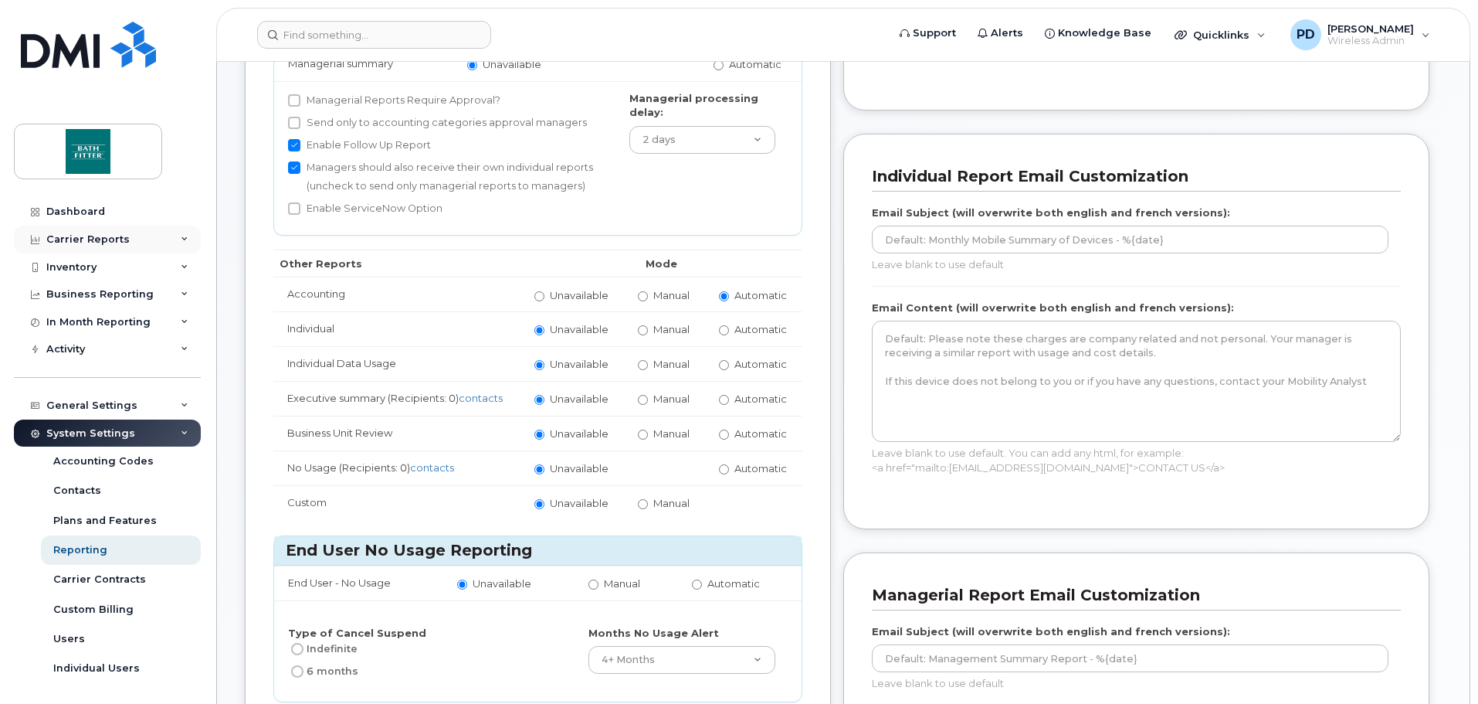
click at [73, 232] on div "Carrier Reports" at bounding box center [107, 240] width 187 height 28
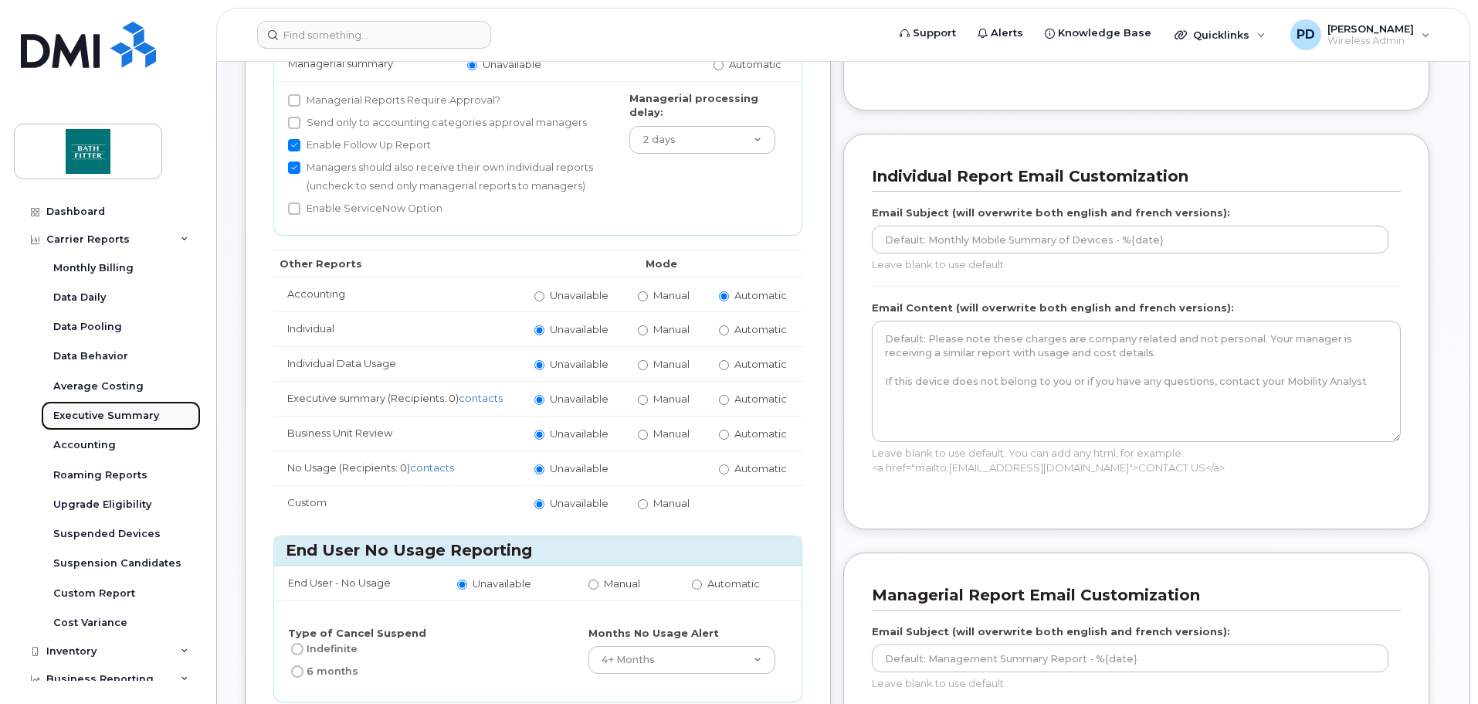
click at [102, 412] on div "Executive Summary" at bounding box center [106, 416] width 106 height 14
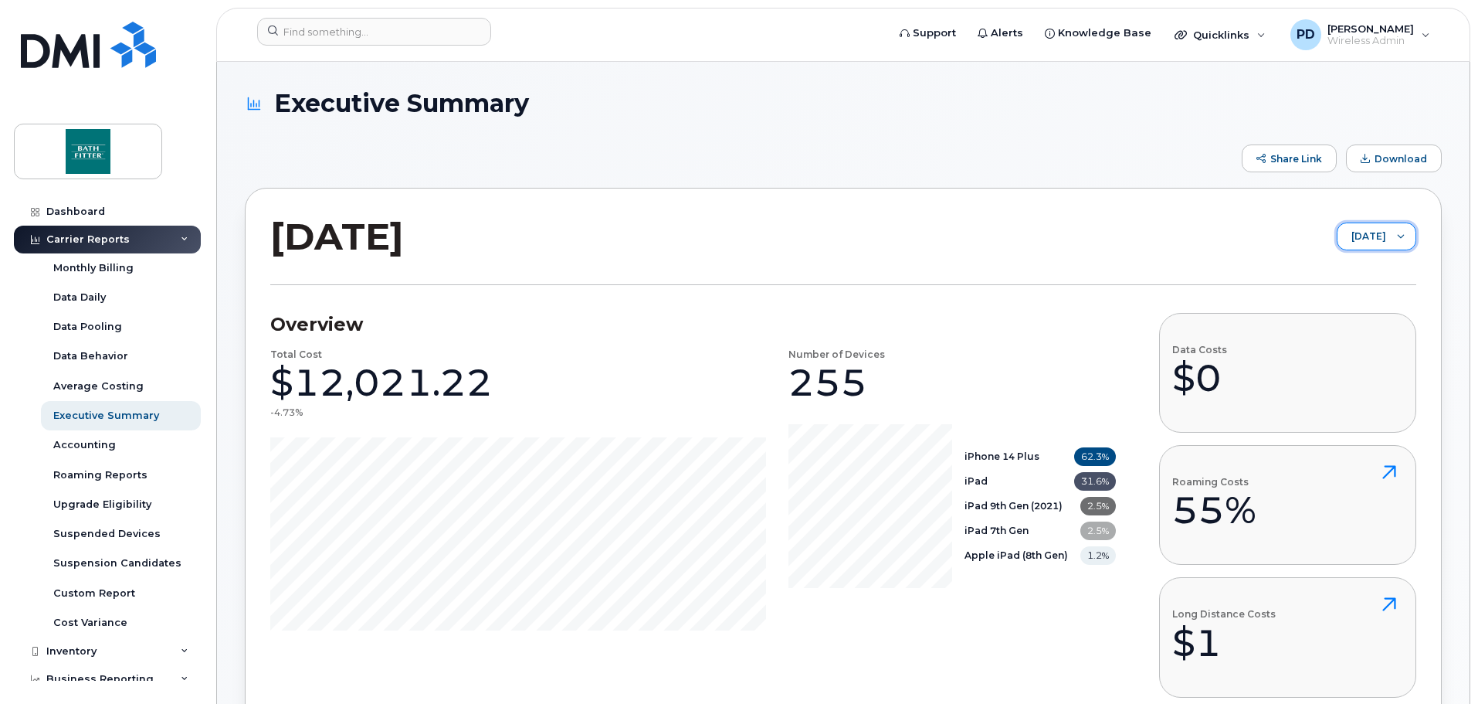
click at [1368, 239] on span "[DATE]" at bounding box center [1362, 237] width 49 height 28
click at [1368, 239] on span "September 2025" at bounding box center [1362, 237] width 49 height 28
click at [1382, 161] on span "Download" at bounding box center [1401, 159] width 53 height 12
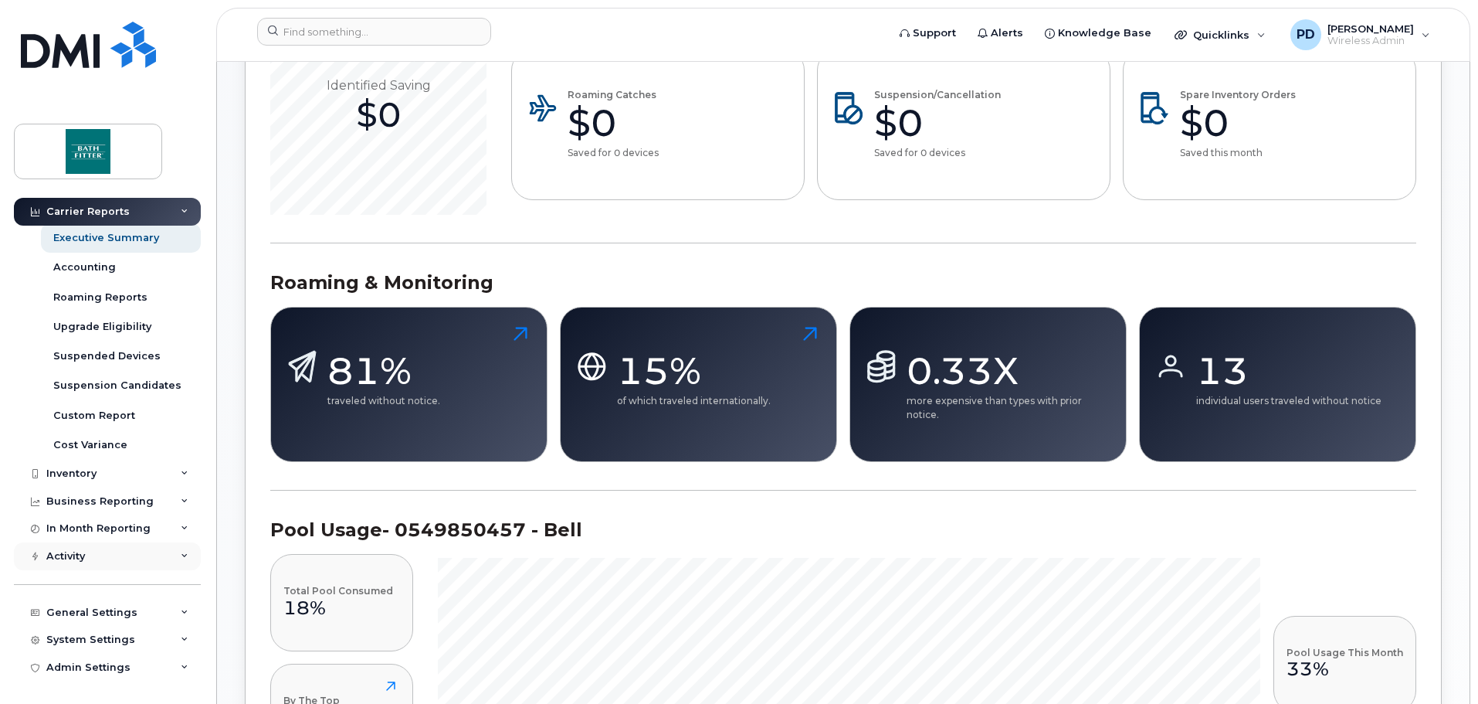
scroll to position [772, 0]
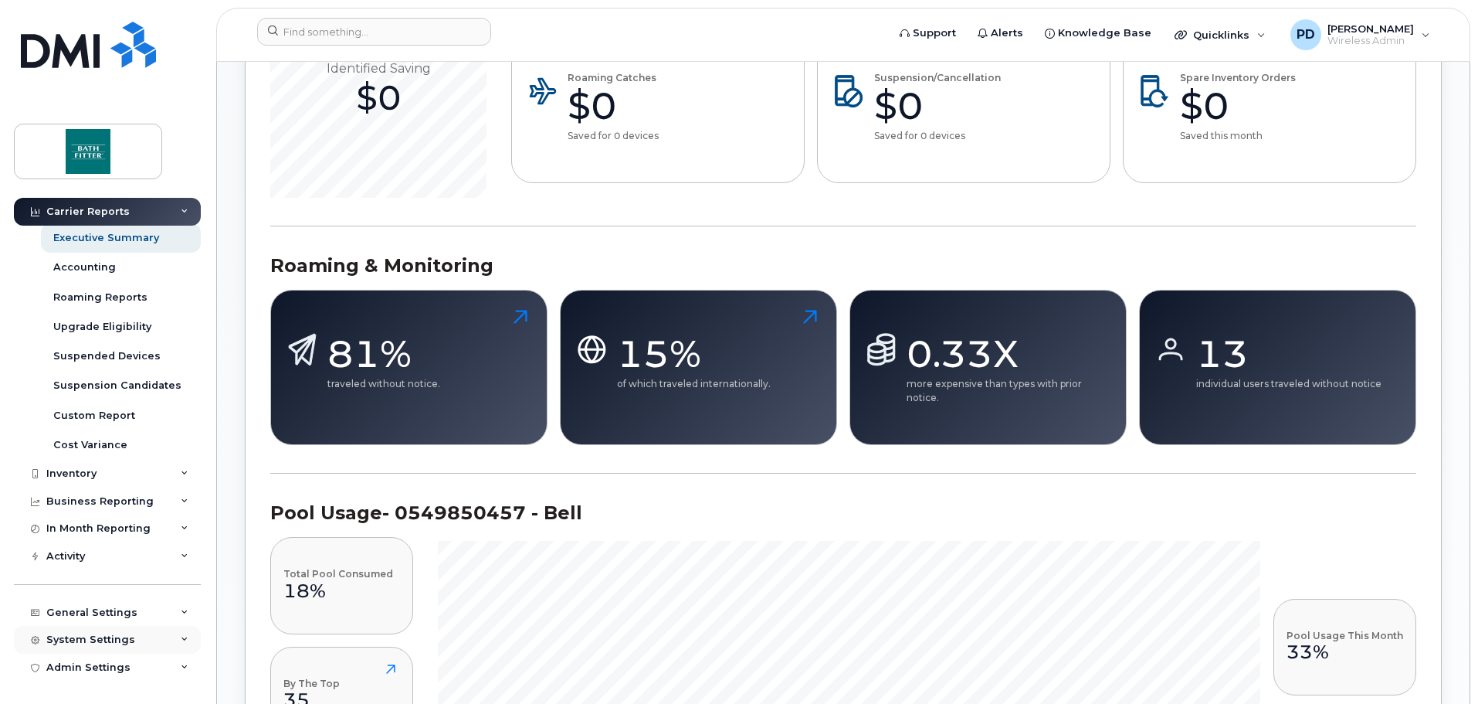
click at [119, 637] on div "System Settings" at bounding box center [90, 639] width 89 height 12
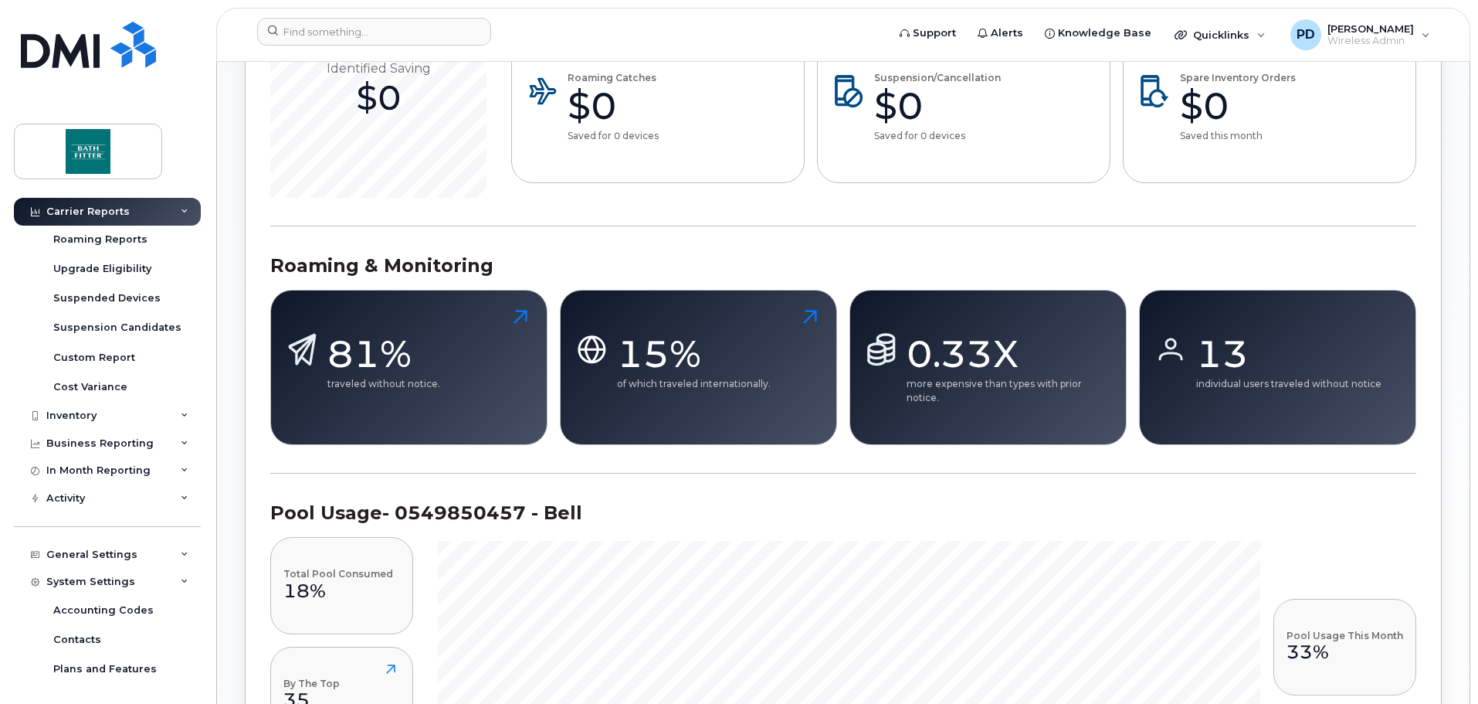
scroll to position [332, 0]
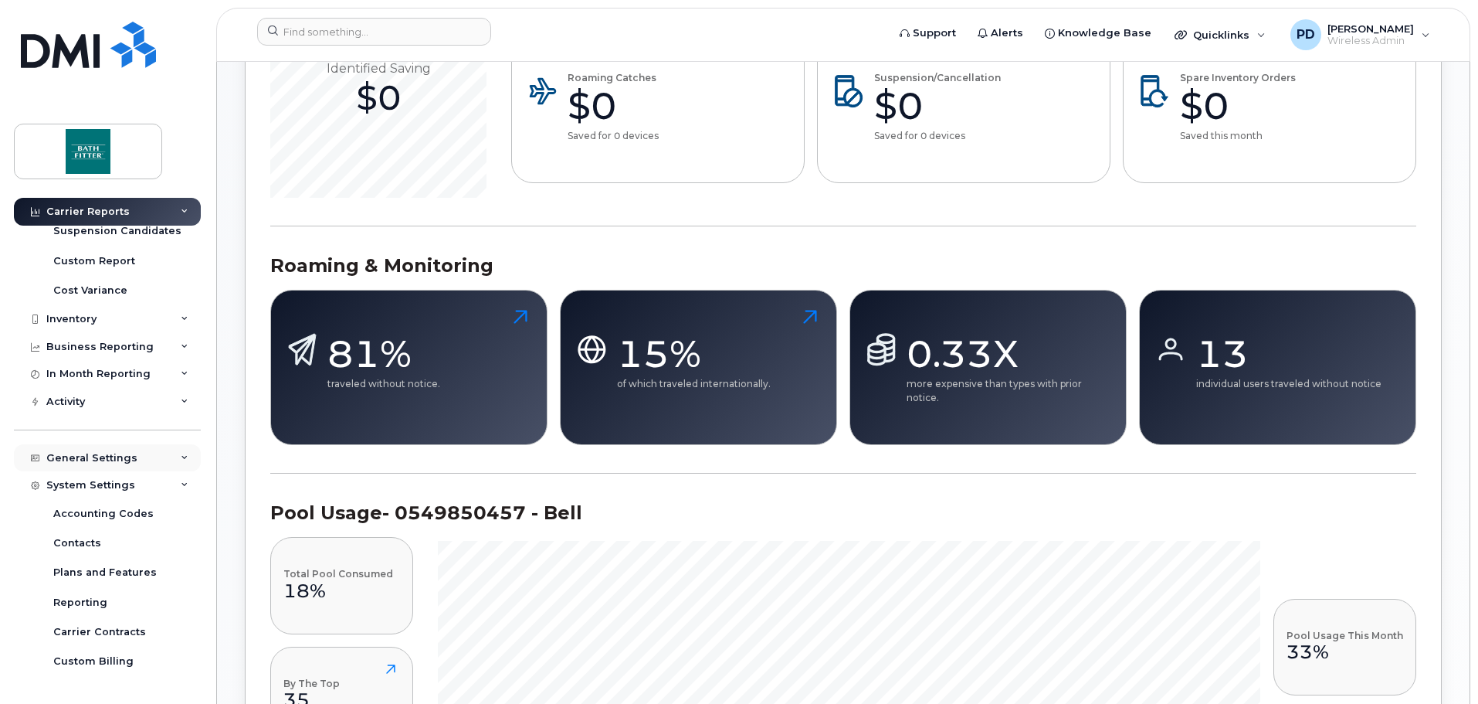
click at [100, 470] on div "General Settings" at bounding box center [107, 458] width 187 height 28
click at [94, 578] on div "Usage Alerts" at bounding box center [88, 575] width 70 height 14
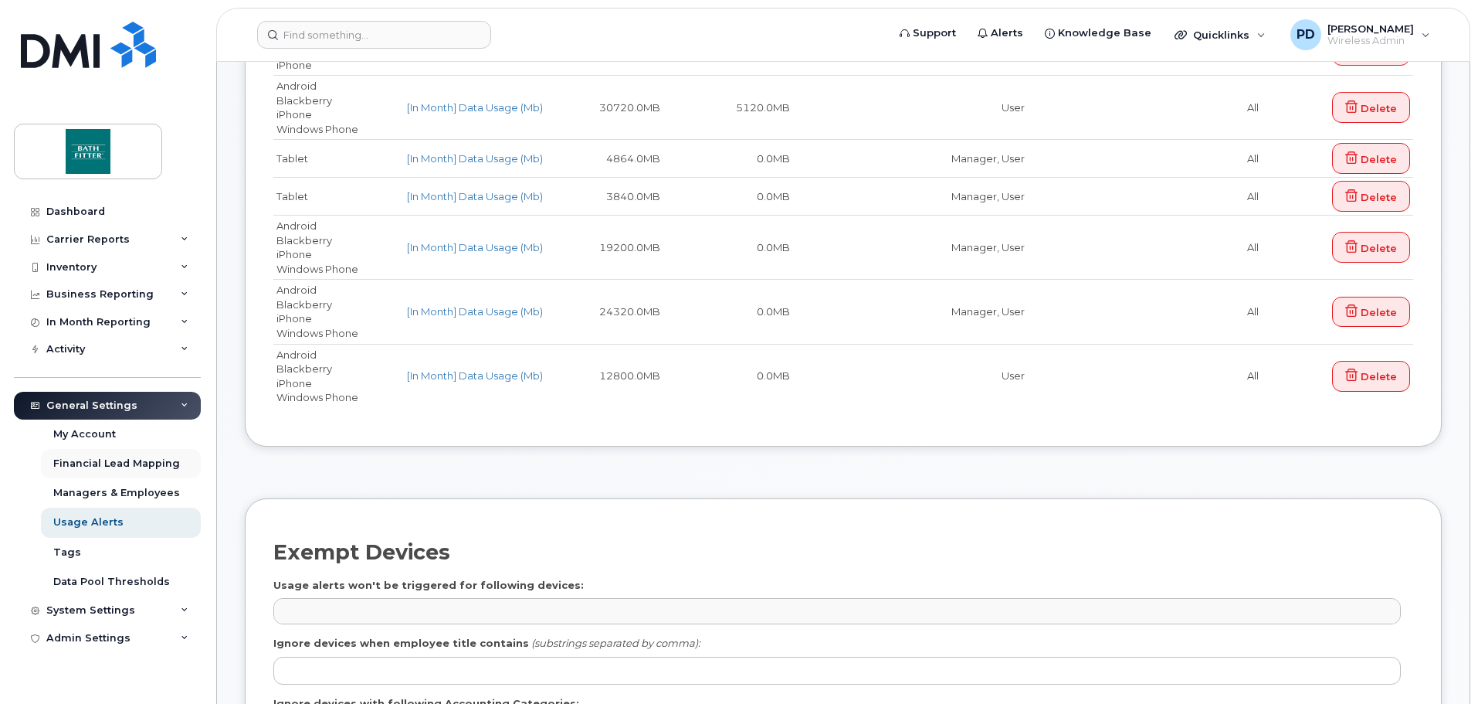
scroll to position [386, 0]
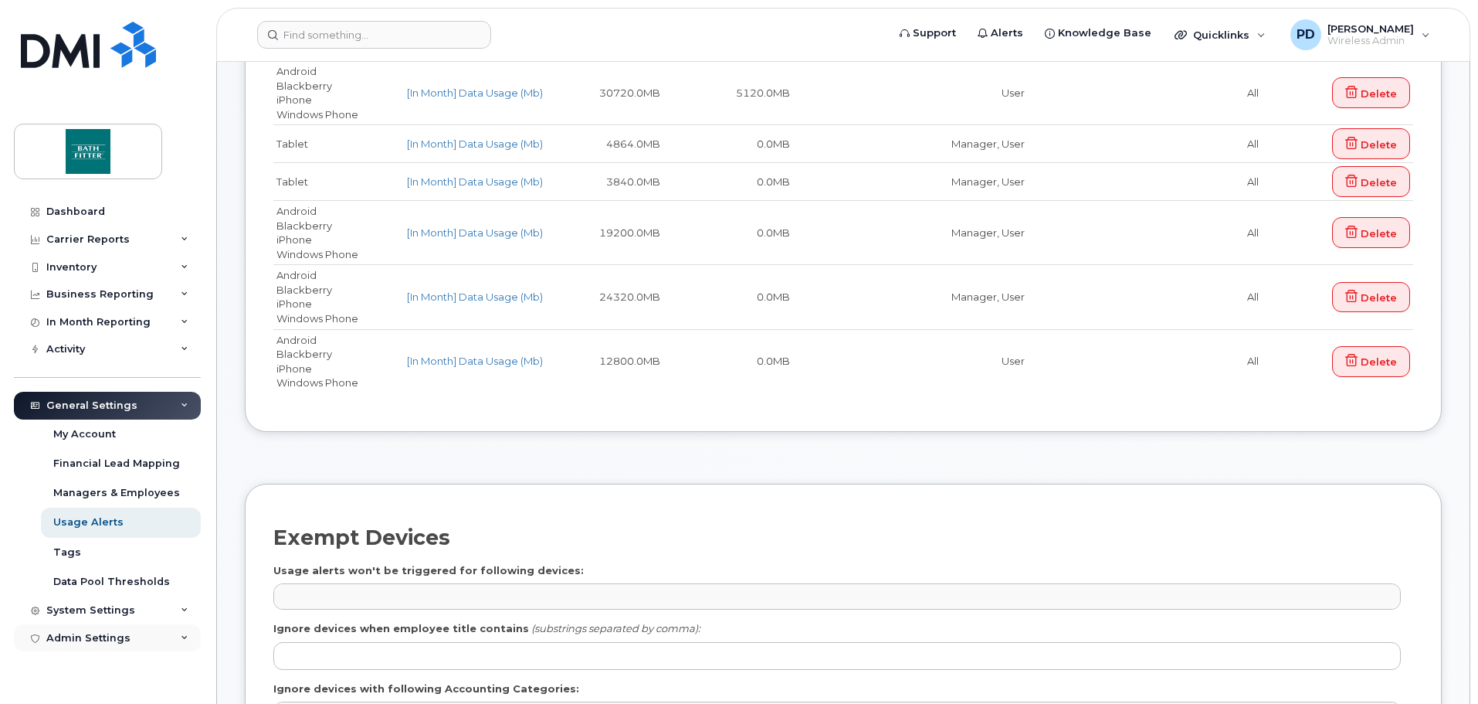
click at [90, 636] on div "Admin Settings" at bounding box center [88, 638] width 84 height 12
click at [89, 609] on div "System Settings" at bounding box center [90, 610] width 89 height 12
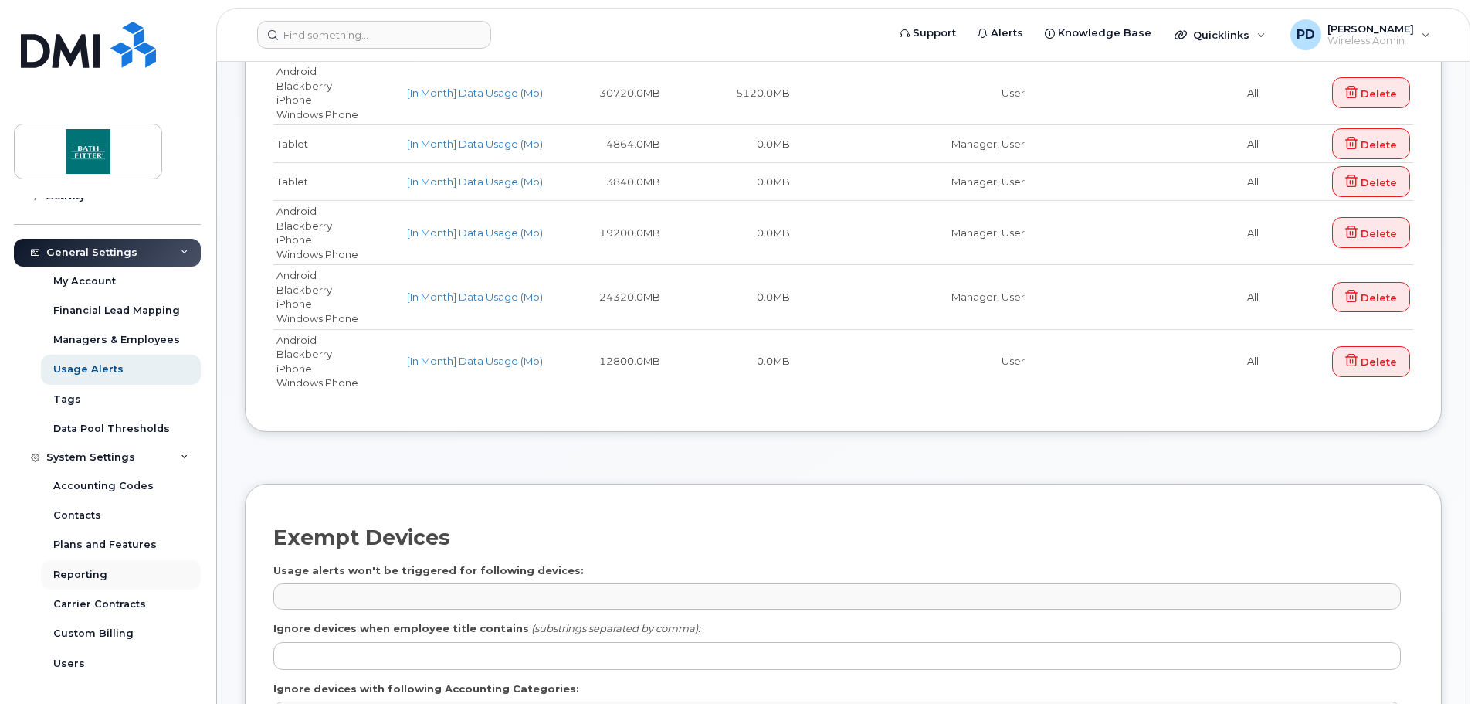
scroll to position [154, 0]
click at [93, 573] on div "Reporting" at bounding box center [80, 573] width 54 height 14
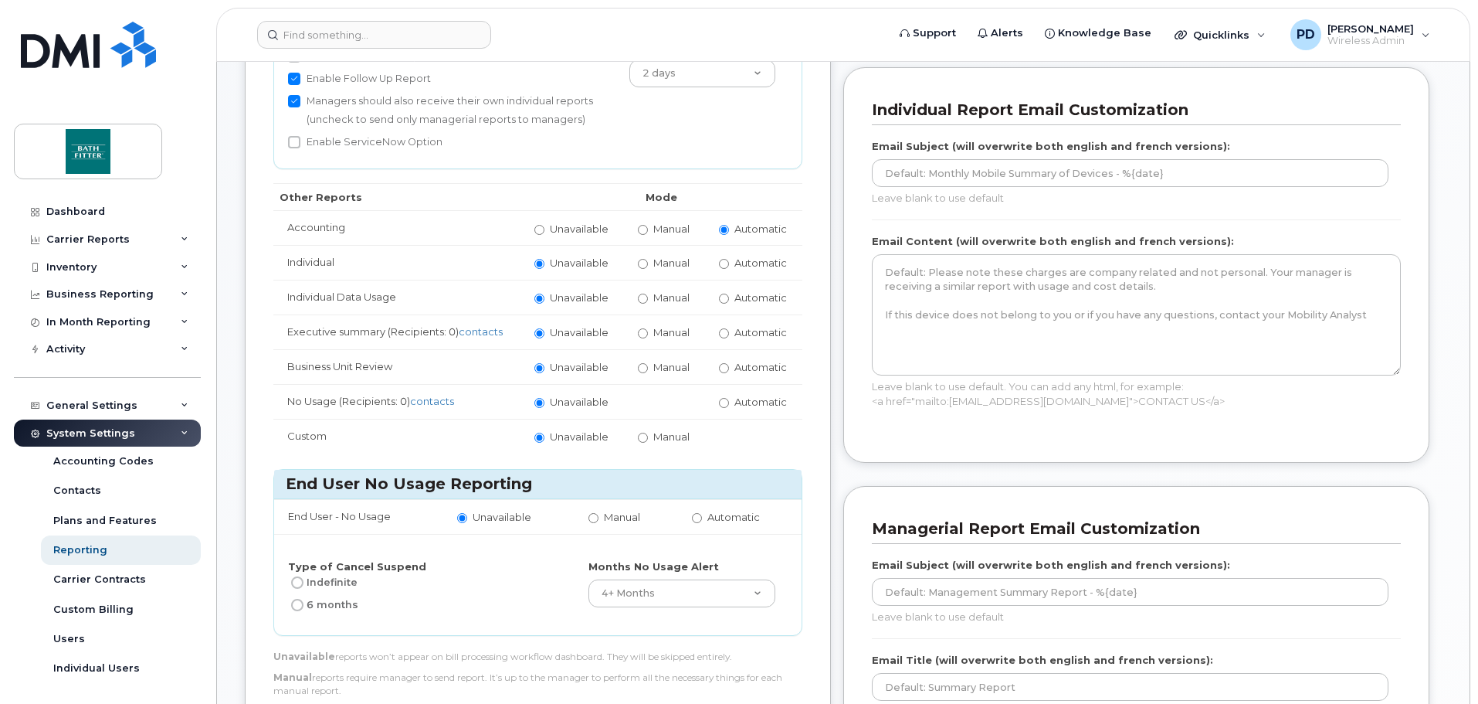
scroll to position [386, 0]
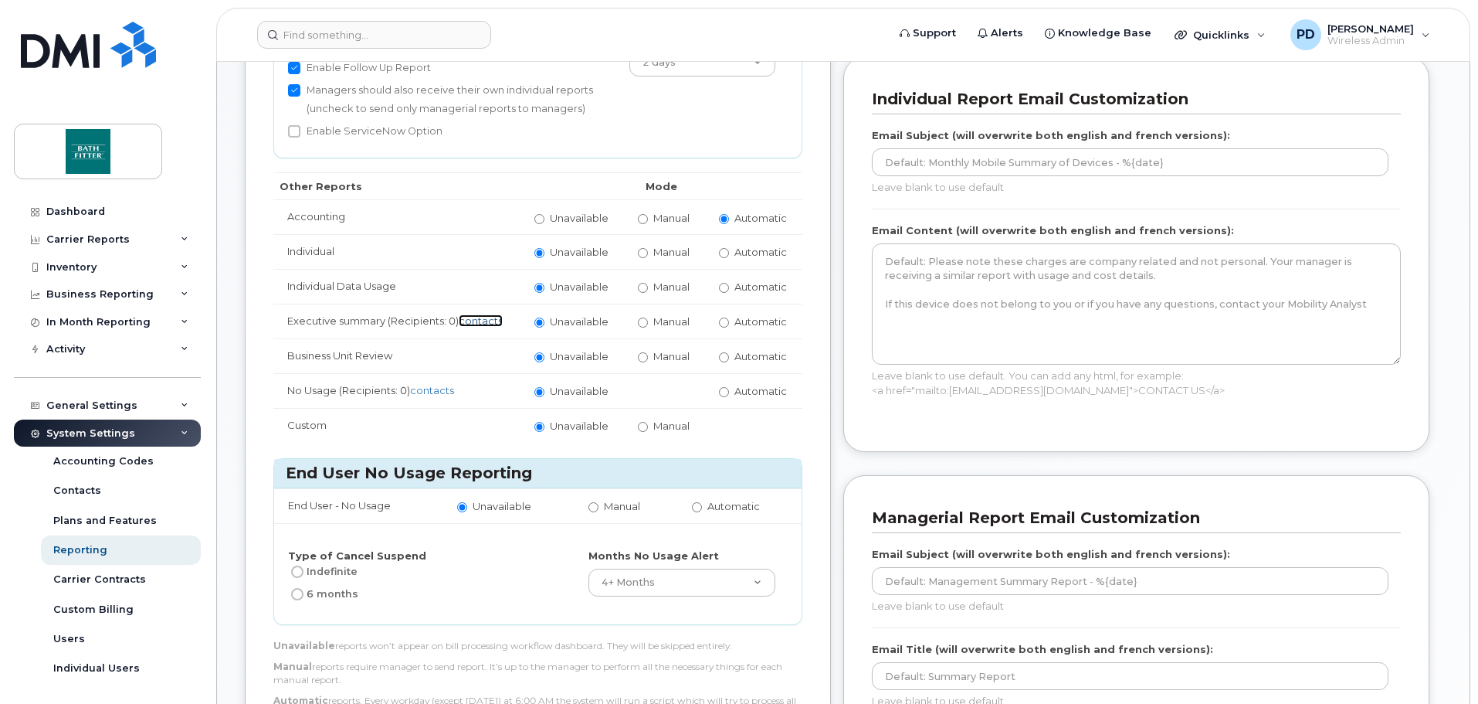
click at [494, 321] on link "contacts" at bounding box center [481, 320] width 44 height 12
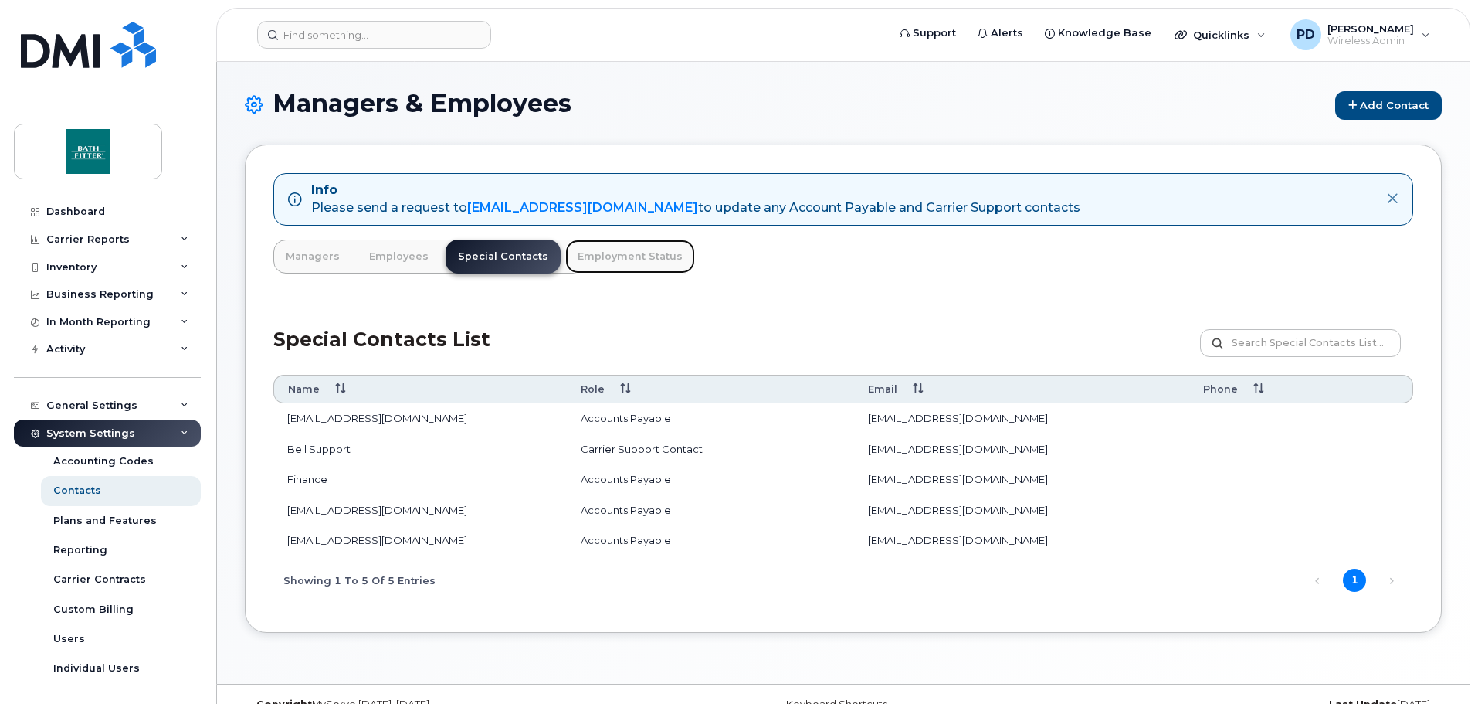
click at [579, 255] on link "Employment Status" at bounding box center [630, 256] width 130 height 34
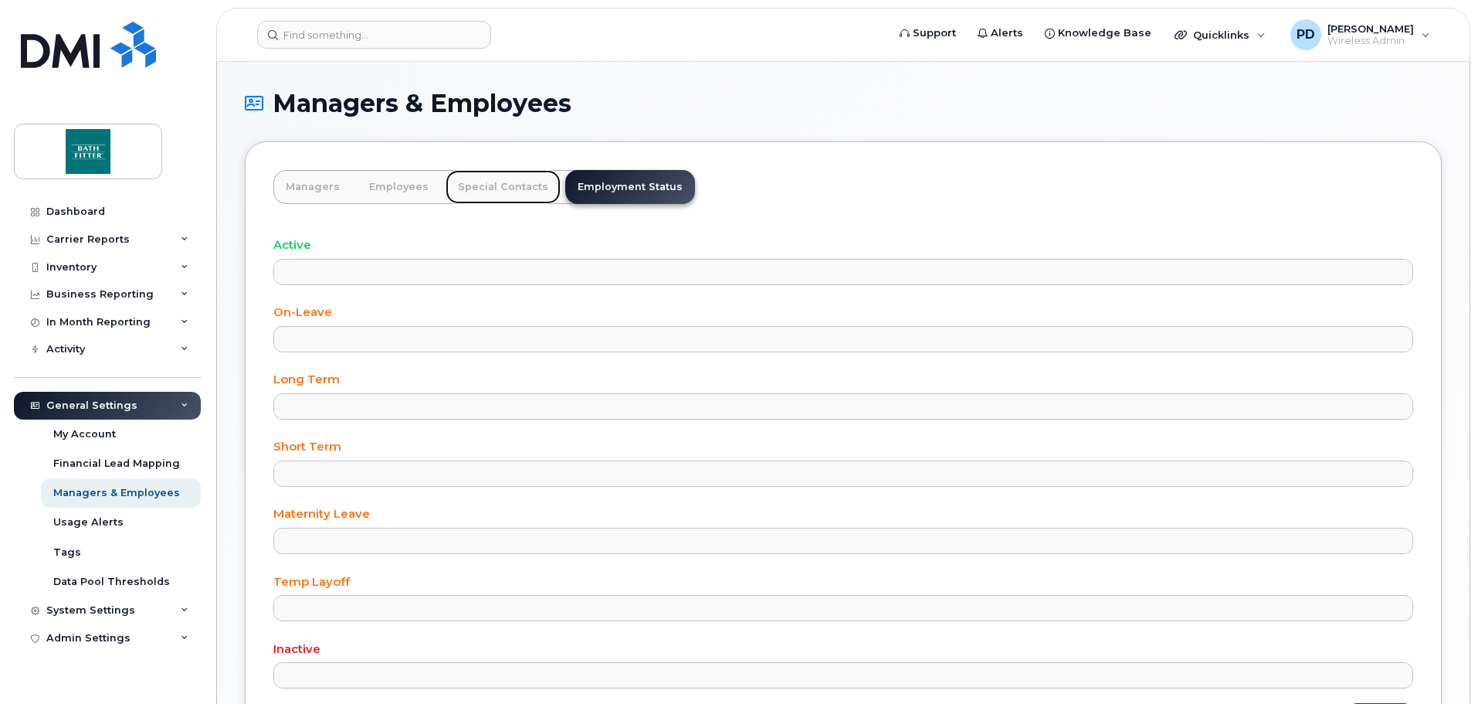
click at [501, 186] on link "Special Contacts" at bounding box center [503, 187] width 115 height 34
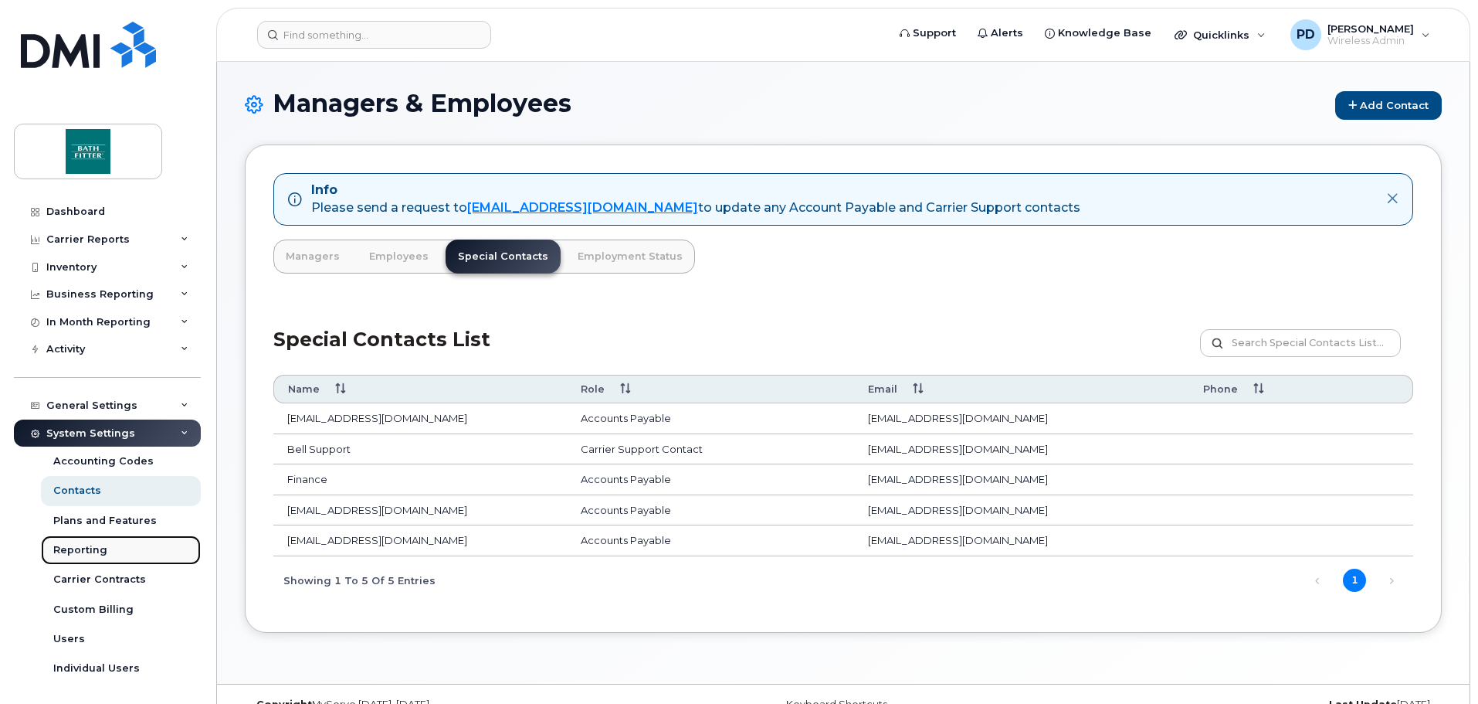
click at [68, 552] on div "Reporting" at bounding box center [80, 550] width 54 height 14
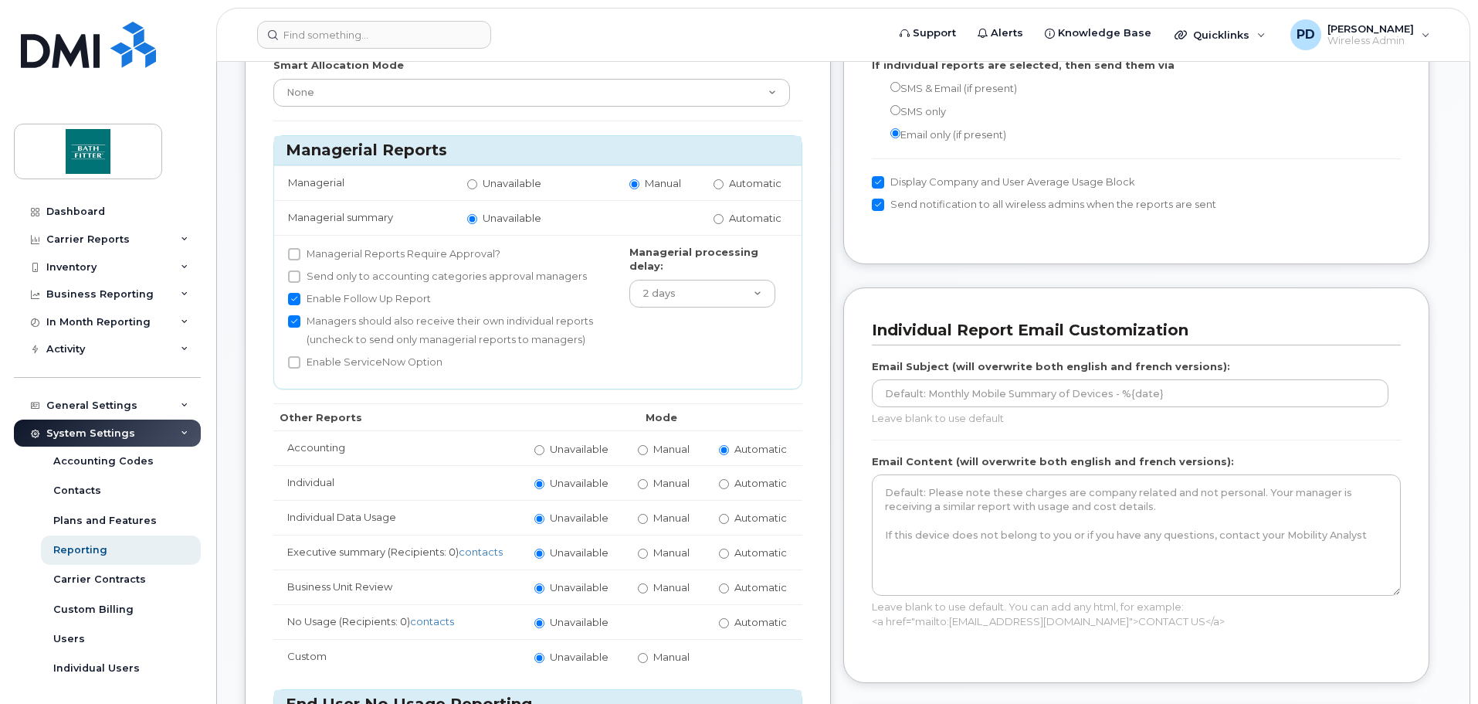
scroll to position [232, 0]
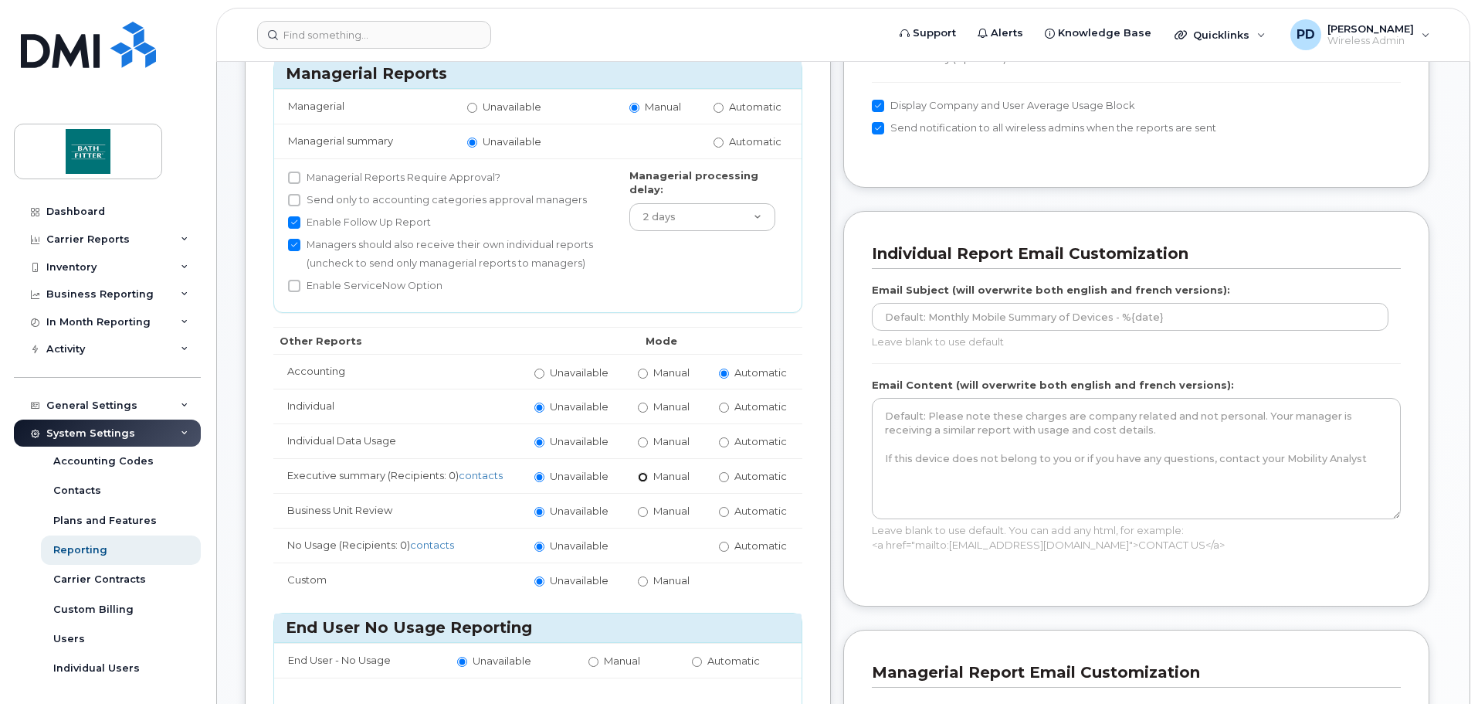
click at [643, 475] on input "Manual" at bounding box center [643, 477] width 10 height 10
radio input "true"
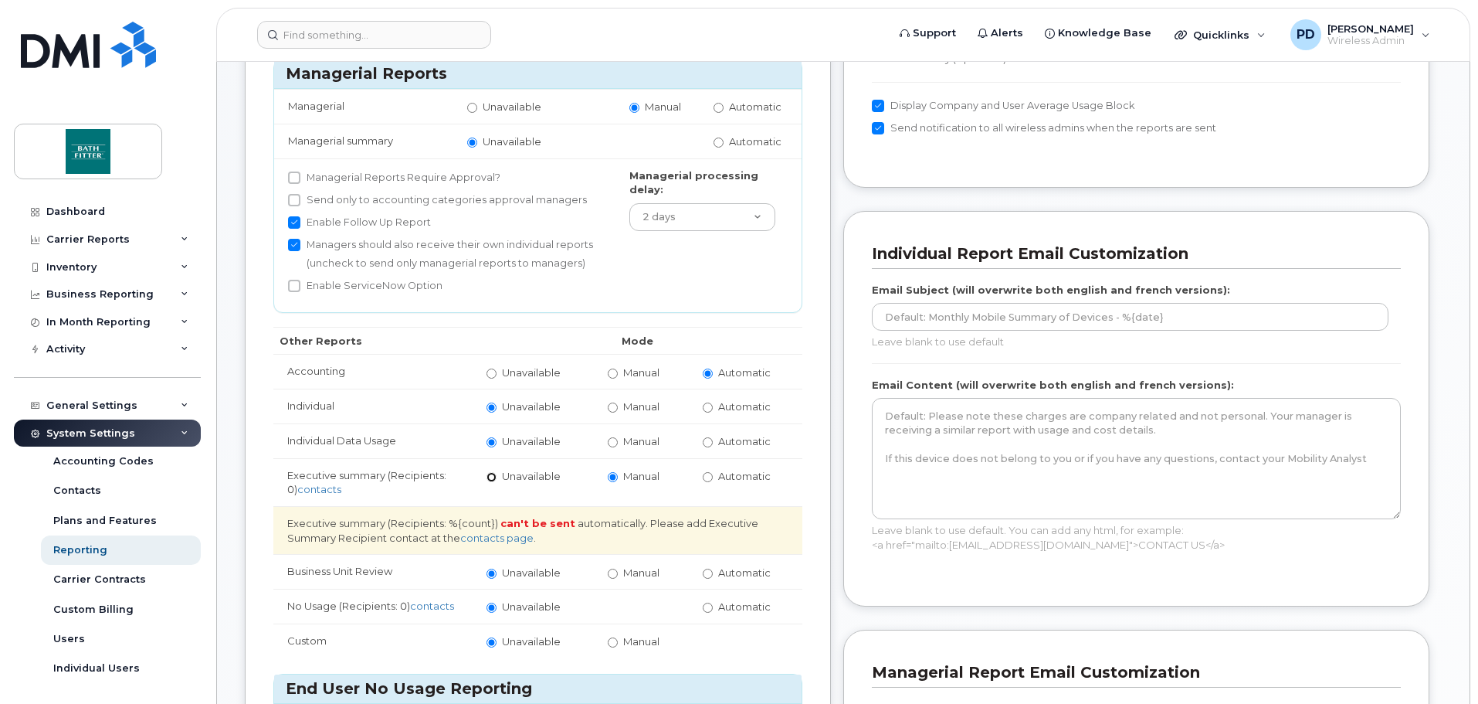
click at [493, 477] on input "Unavailable" at bounding box center [492, 477] width 10 height 10
radio input "true"
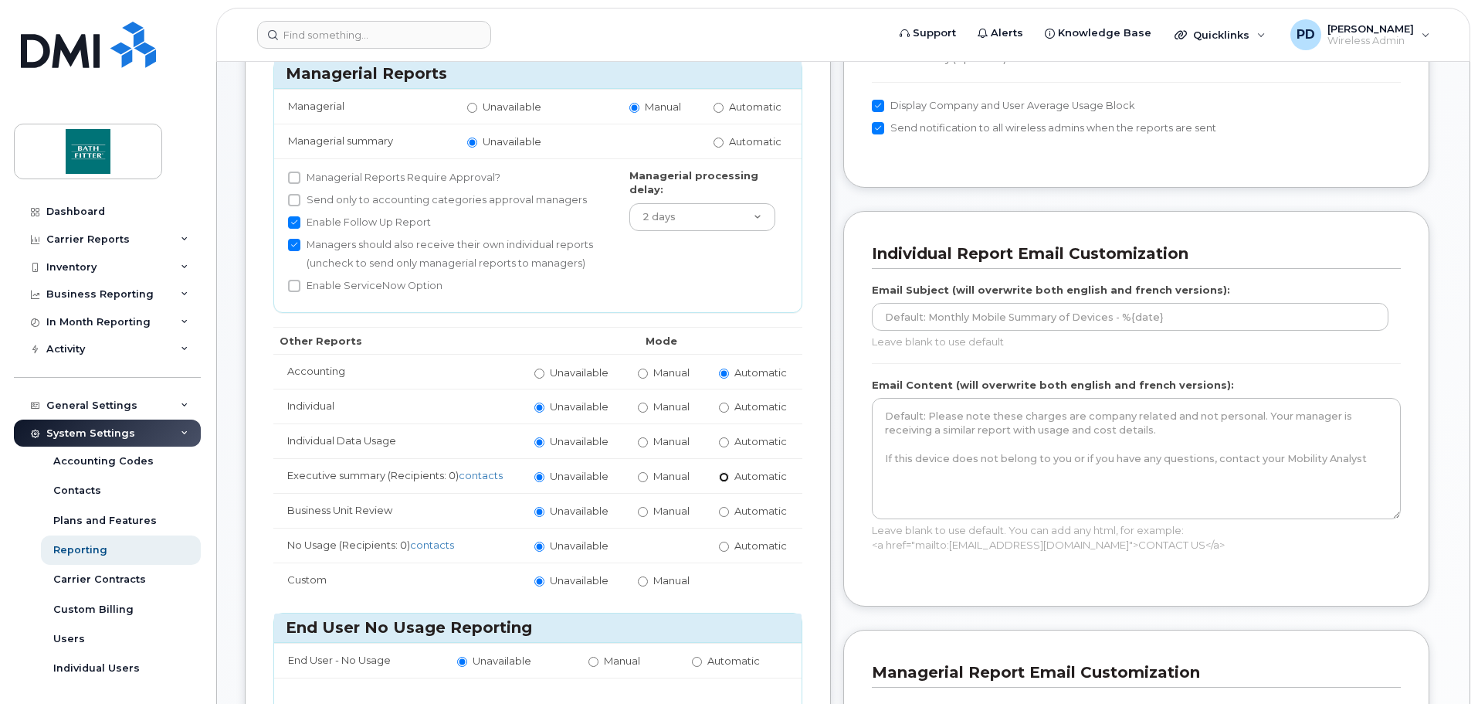
click at [723, 480] on input "Automatic" at bounding box center [724, 477] width 10 height 10
radio input "true"
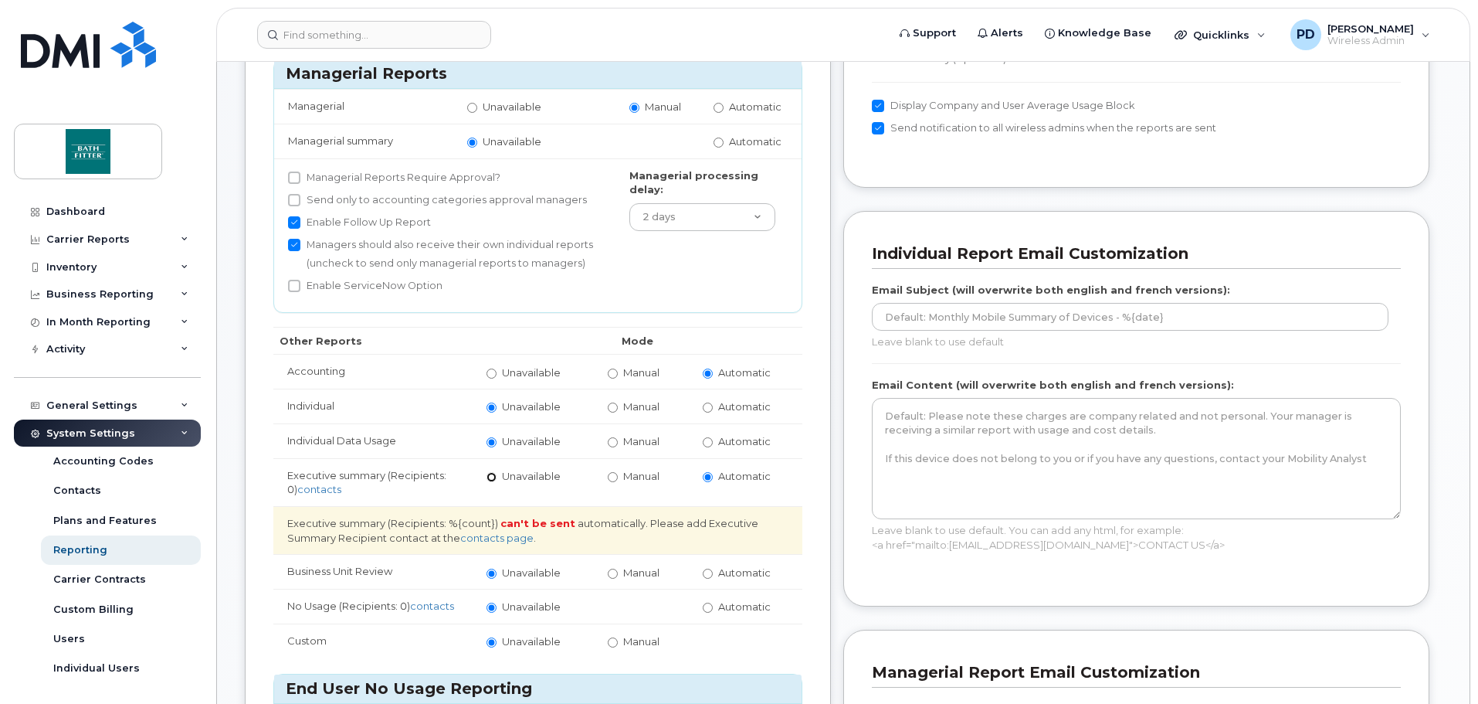
click at [493, 476] on input "Unavailable" at bounding box center [492, 477] width 10 height 10
radio input "true"
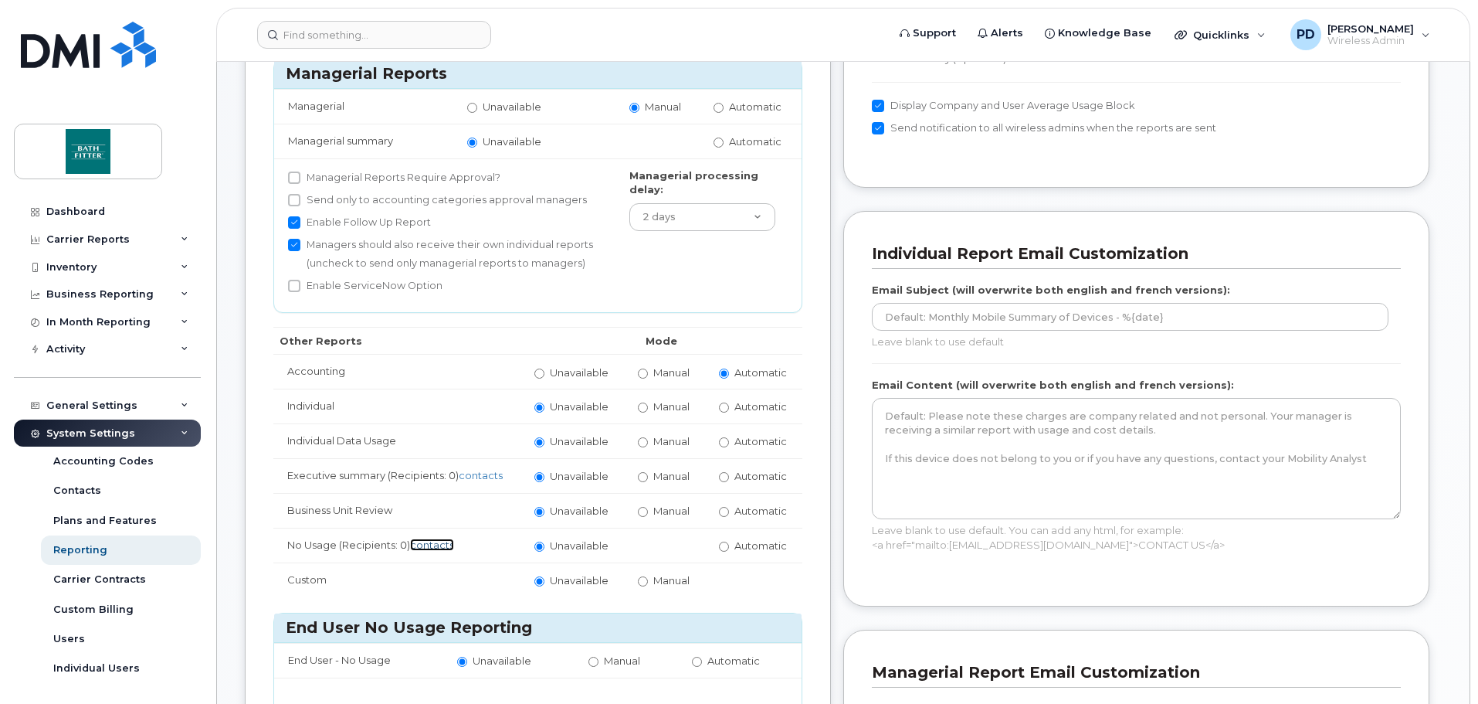
click at [439, 544] on link "contacts" at bounding box center [432, 544] width 44 height 12
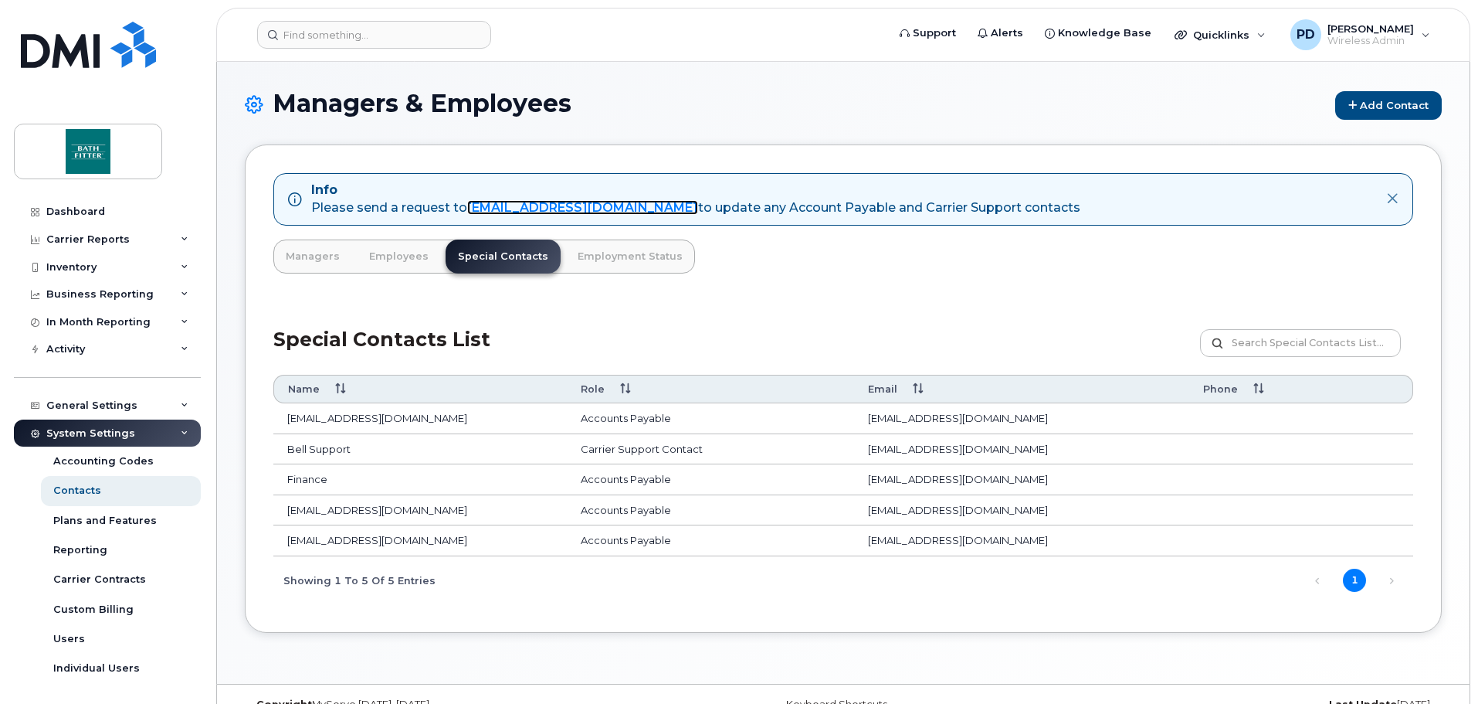
click at [555, 208] on link "[EMAIL_ADDRESS][DOMAIN_NAME]" at bounding box center [582, 207] width 231 height 15
click at [106, 552] on link "Reporting" at bounding box center [121, 549] width 160 height 29
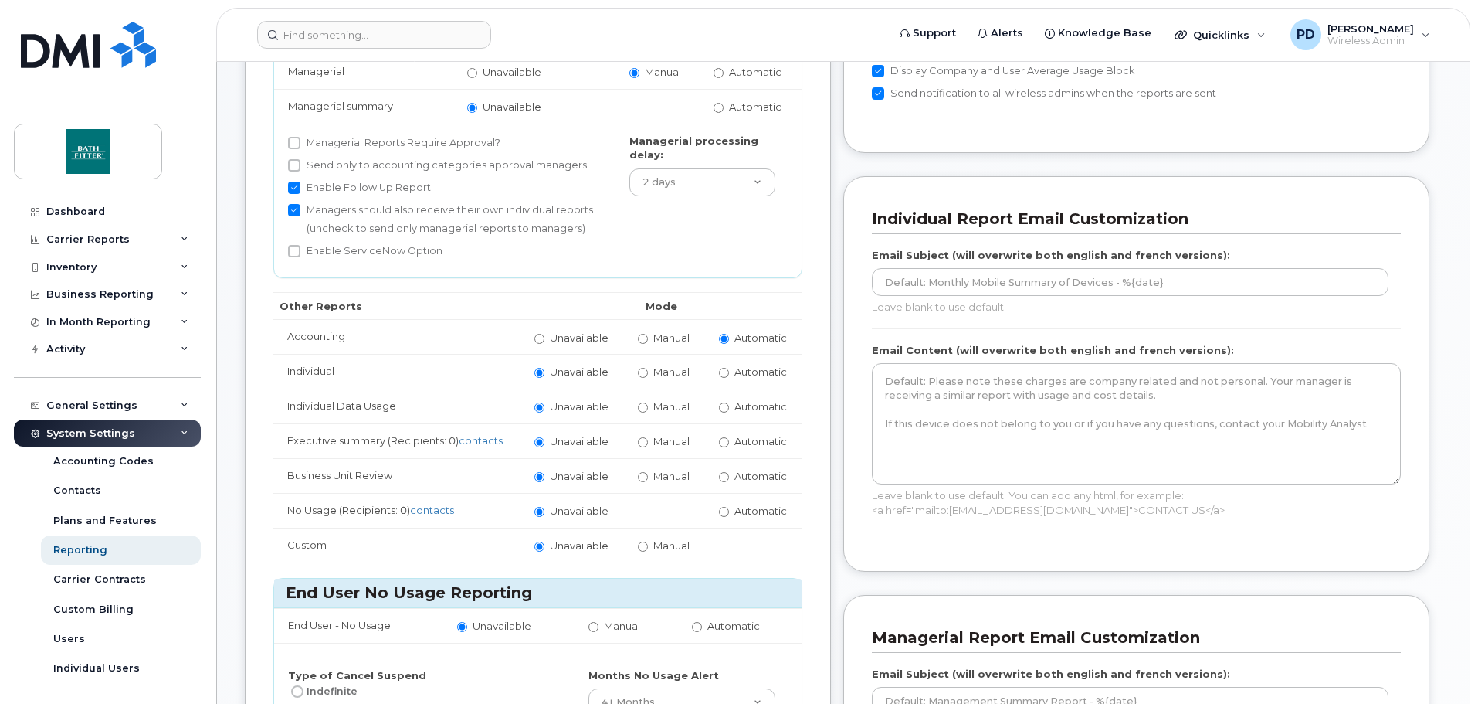
scroll to position [309, 0]
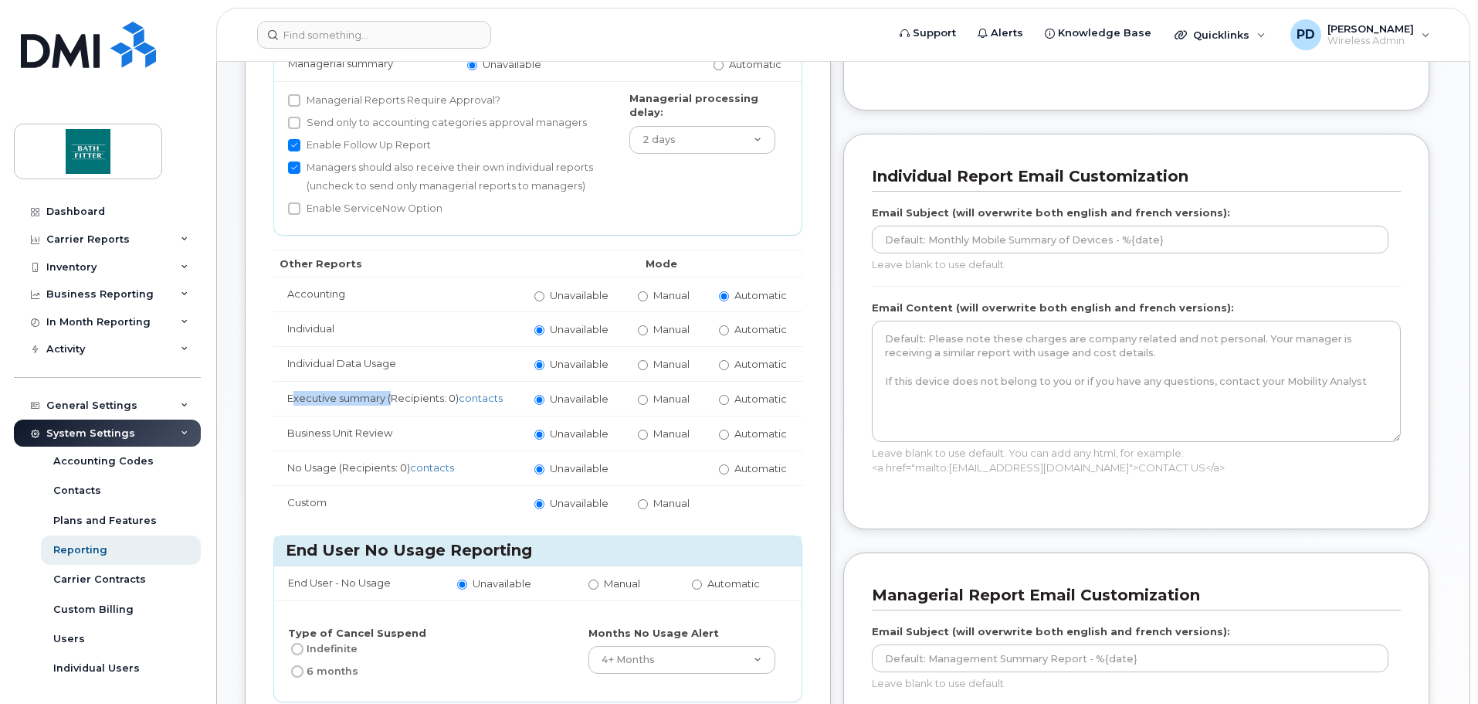
drag, startPoint x: 287, startPoint y: 398, endPoint x: 388, endPoint y: 402, distance: 100.5
click at [389, 402] on td "Executive summary (Recipients: 0) contacts" at bounding box center [396, 398] width 247 height 35
copy td "Executive summary"
